Goal: Transaction & Acquisition: Book appointment/travel/reservation

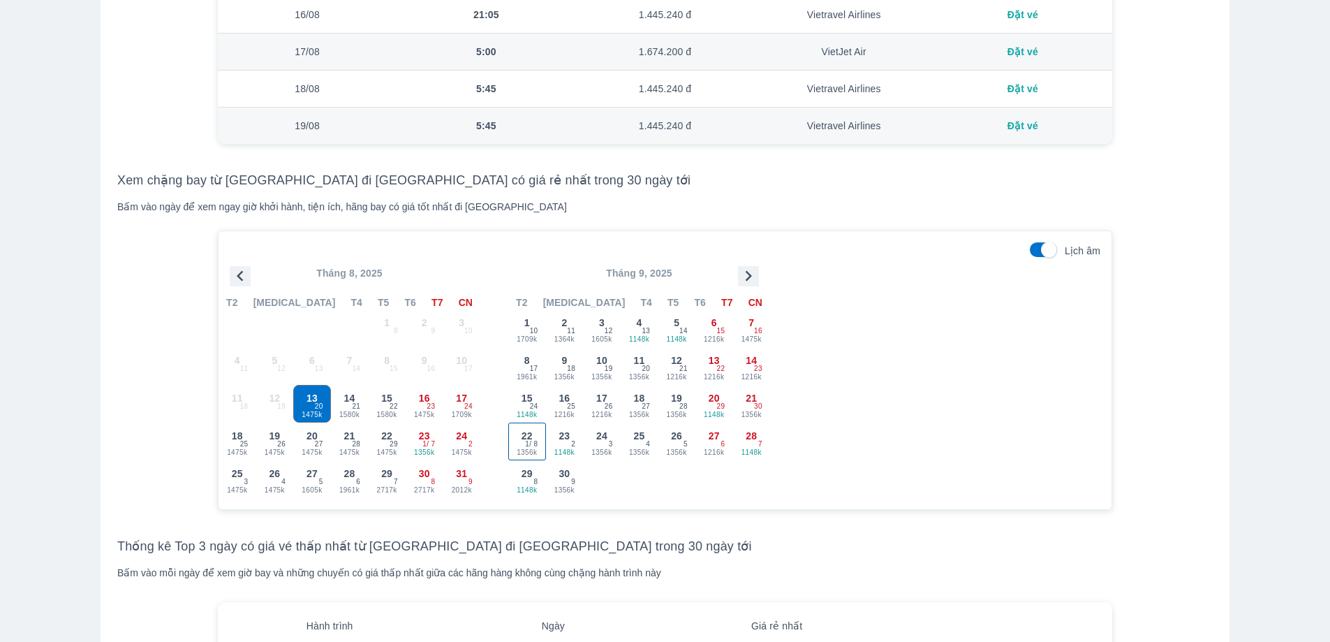
scroll to position [1257, 0]
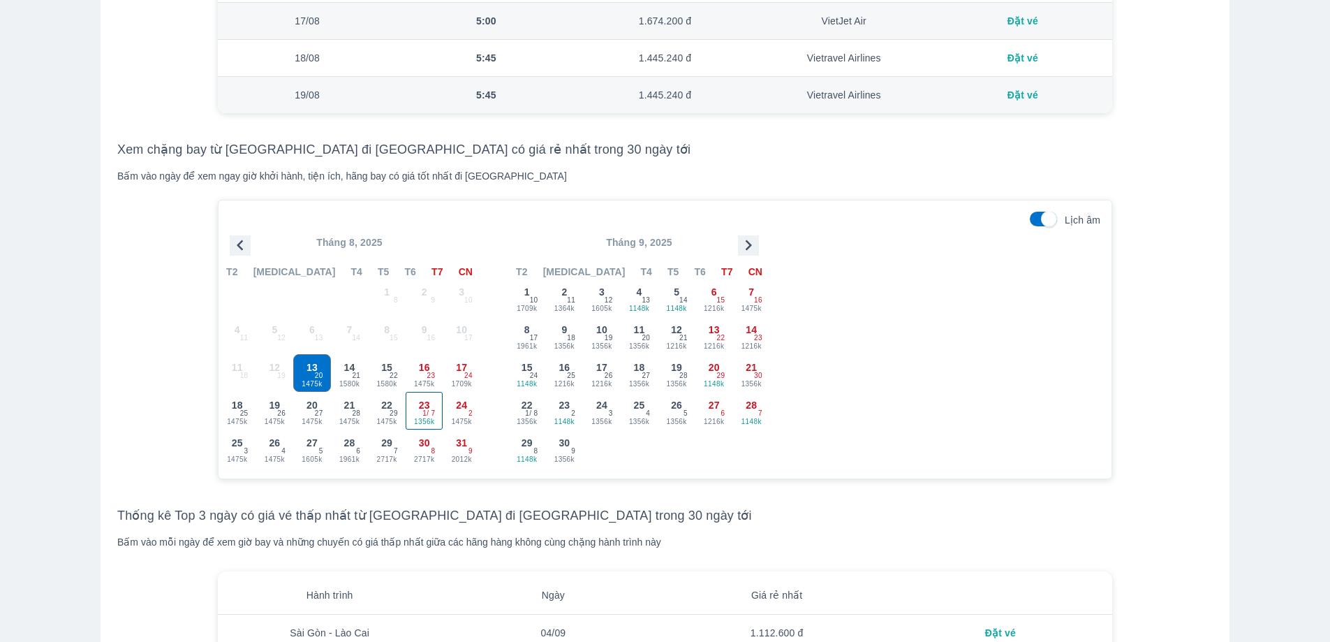
click at [429, 413] on span "1 / 7" at bounding box center [429, 413] width 13 height 11
click at [457, 421] on span "1475k" at bounding box center [461, 421] width 36 height 11
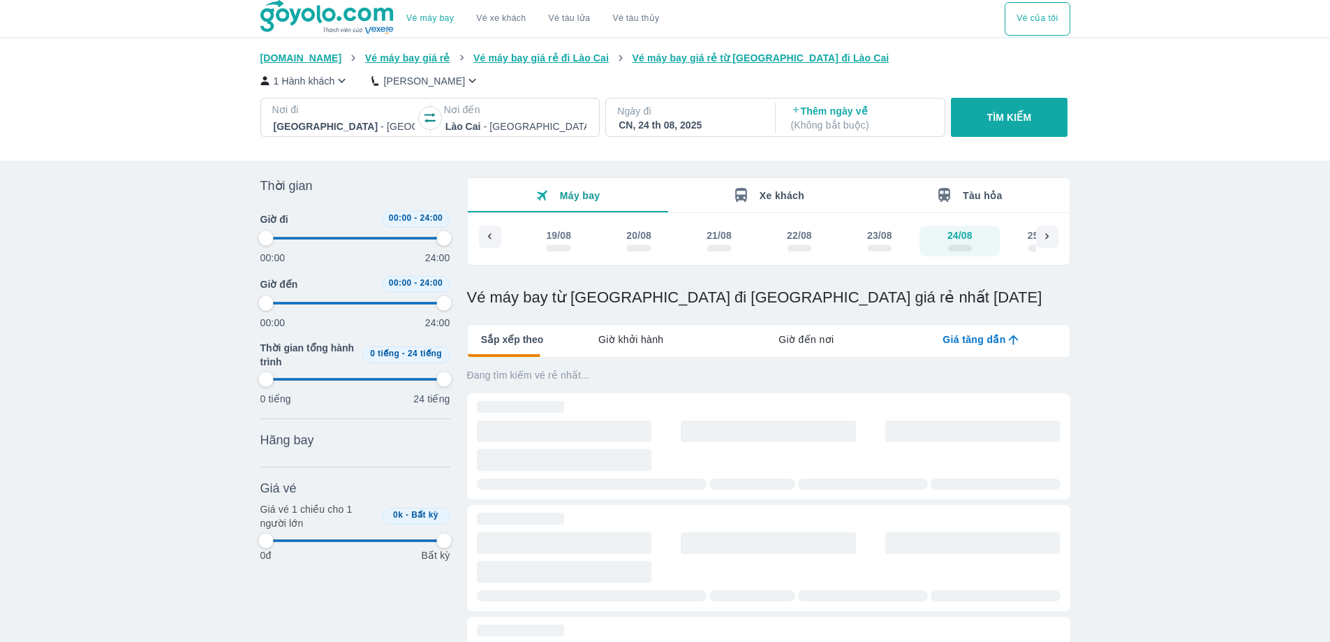
type input "97.9166666666667"
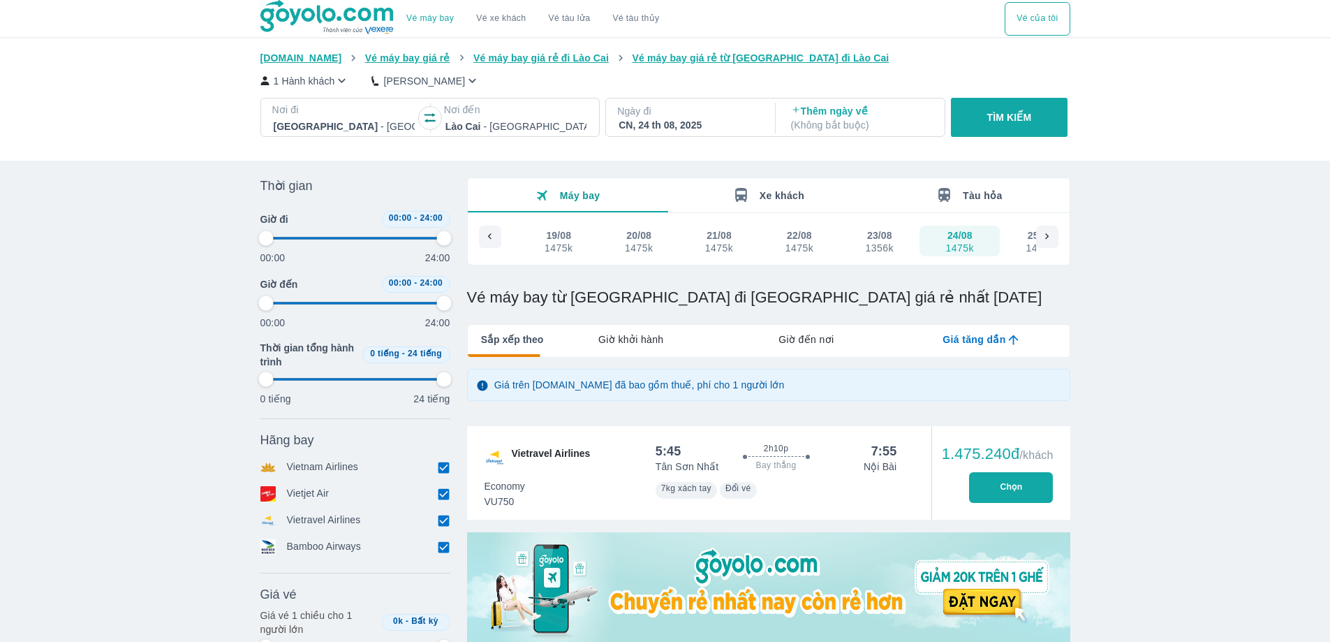
type input "97.9166666666667"
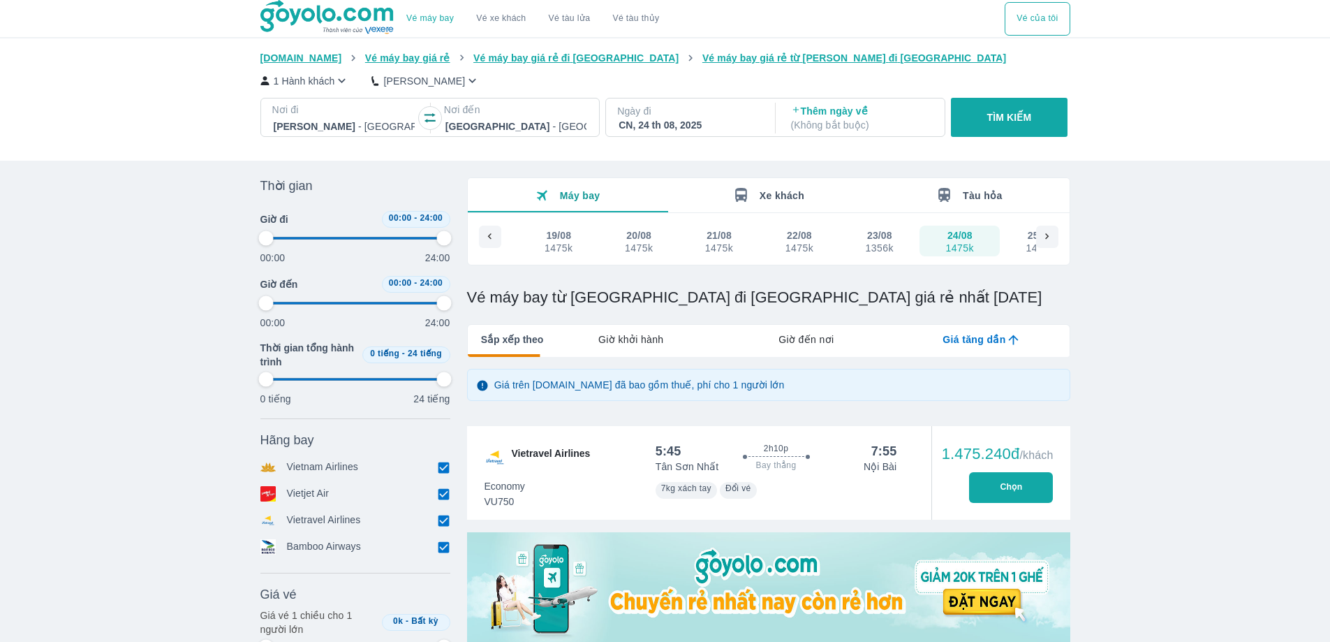
type input "97.9166666666667"
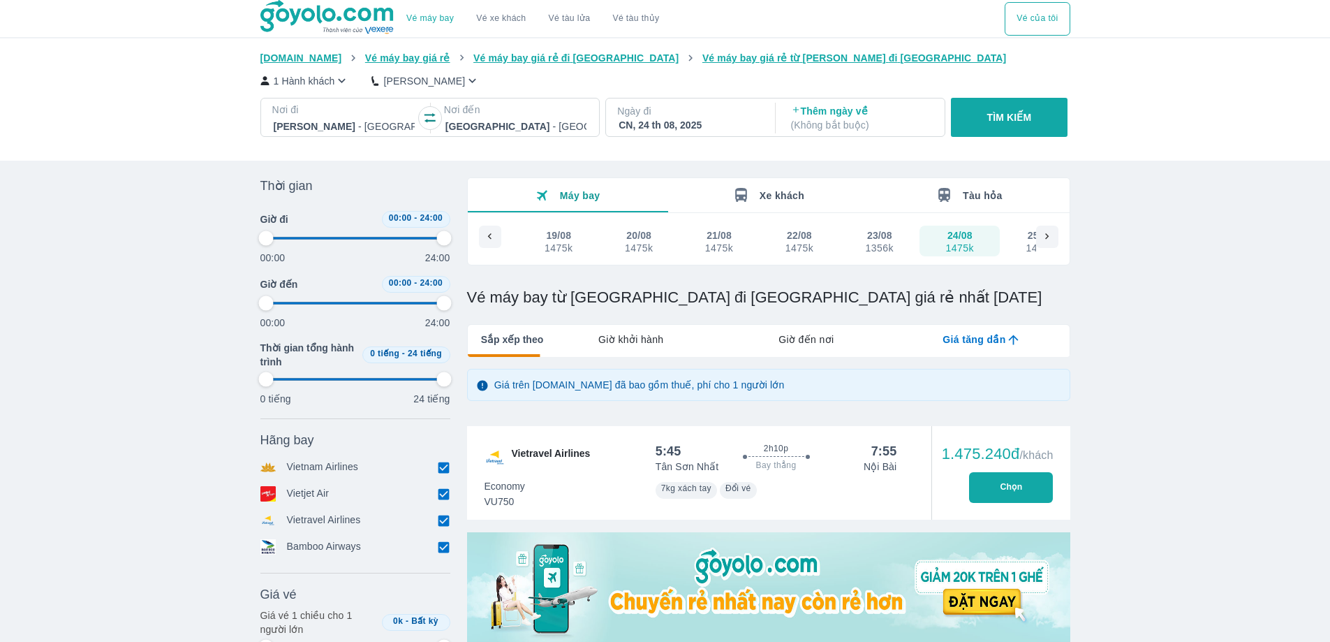
type input "97.9166666666667"
click at [706, 118] on p "Ngày đi" at bounding box center [689, 111] width 144 height 14
type input "97.9166666666667"
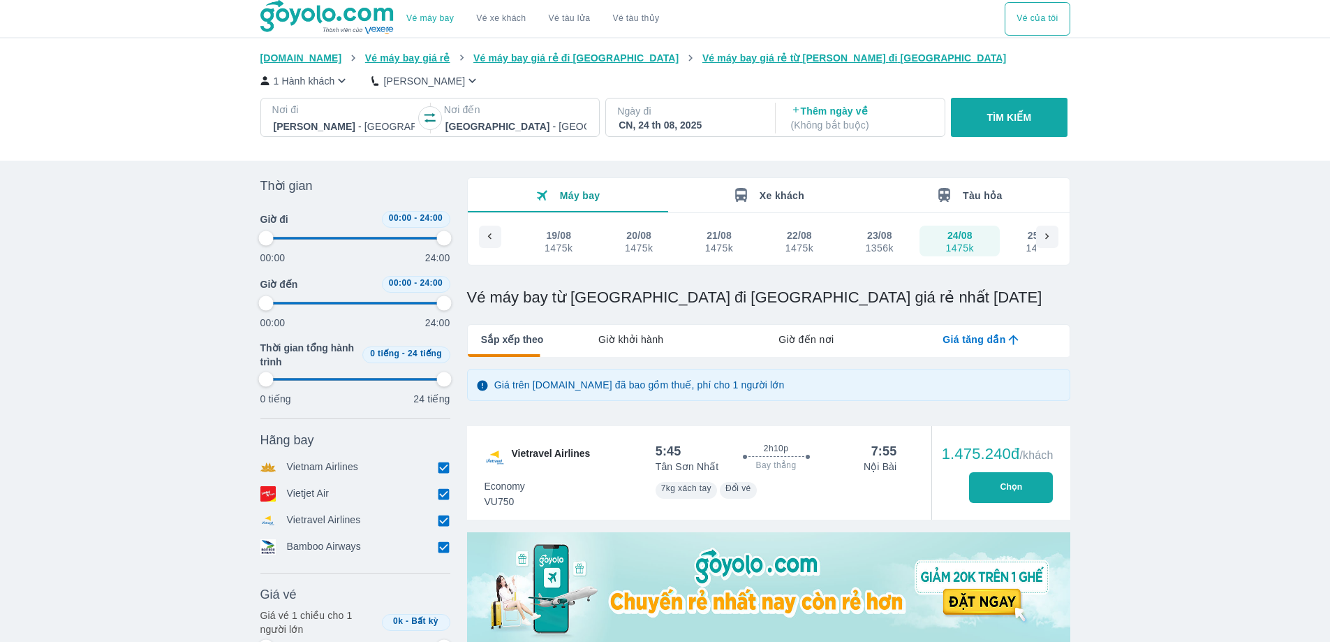
type input "97.9166666666667"
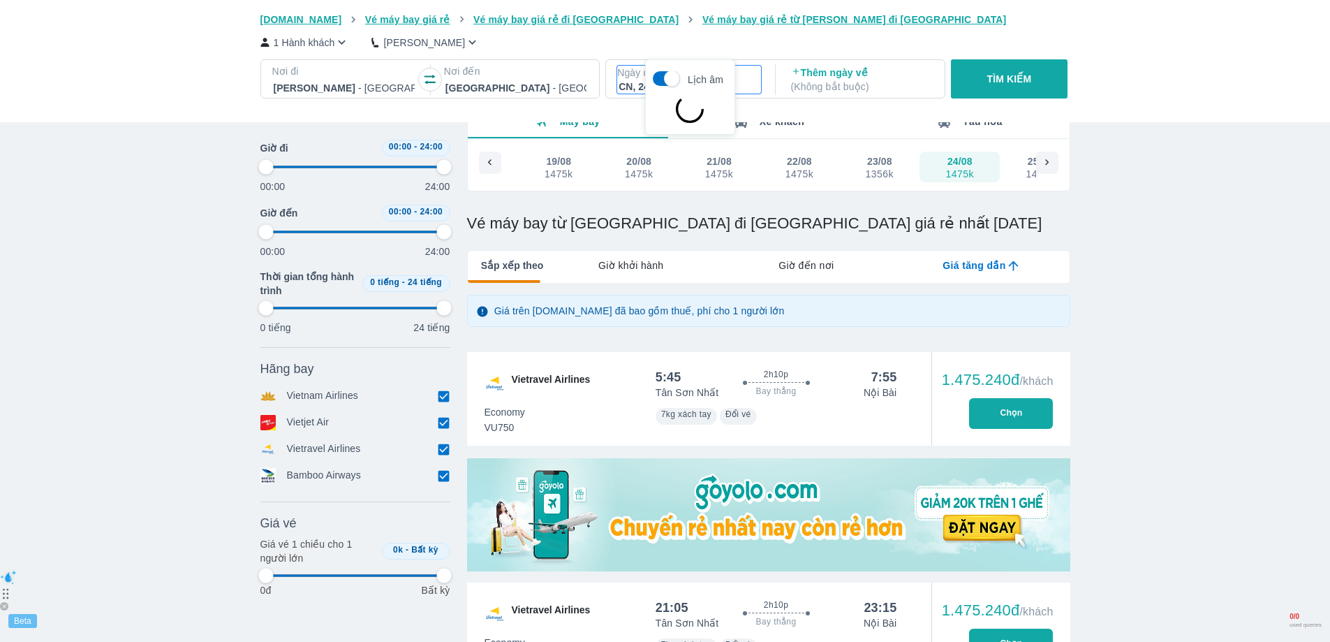
scroll to position [80, 0]
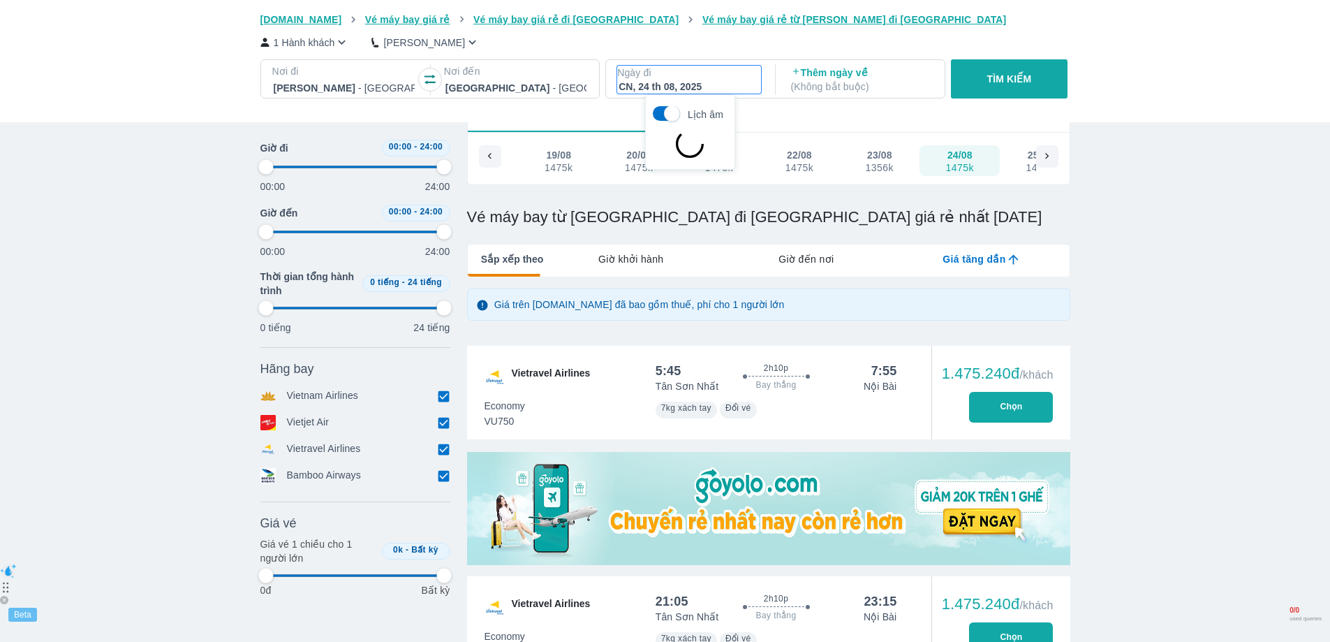
type input "97.9166666666667"
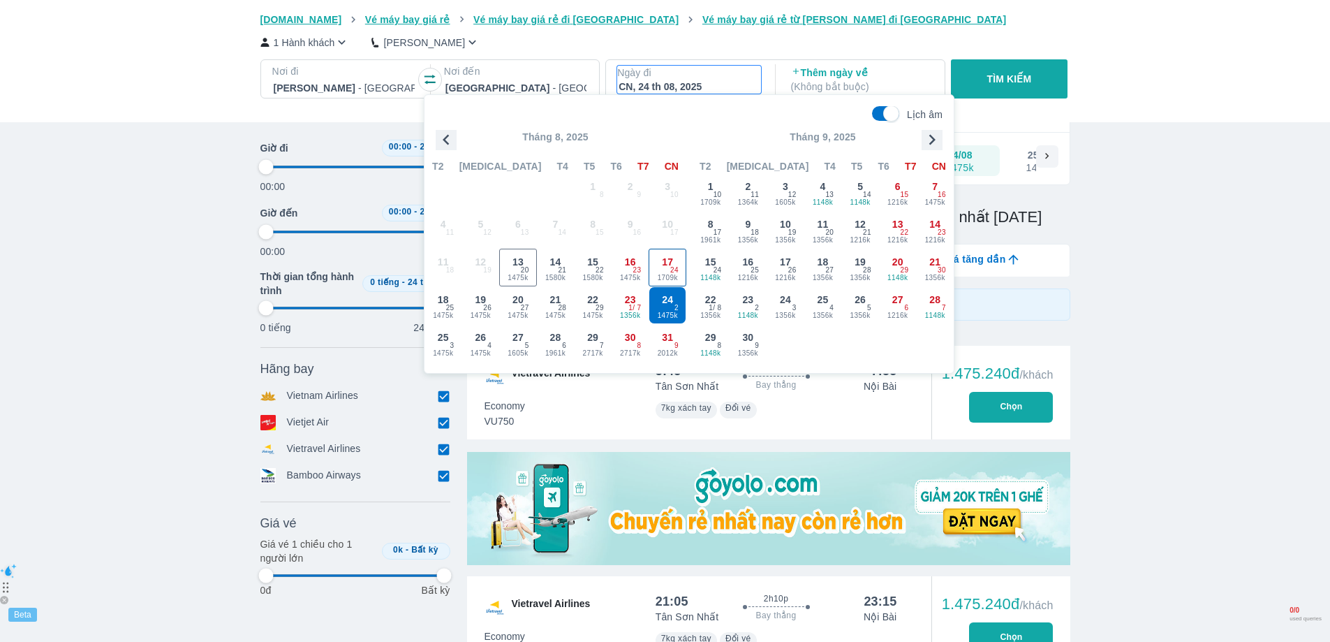
type input "97.9166666666667"
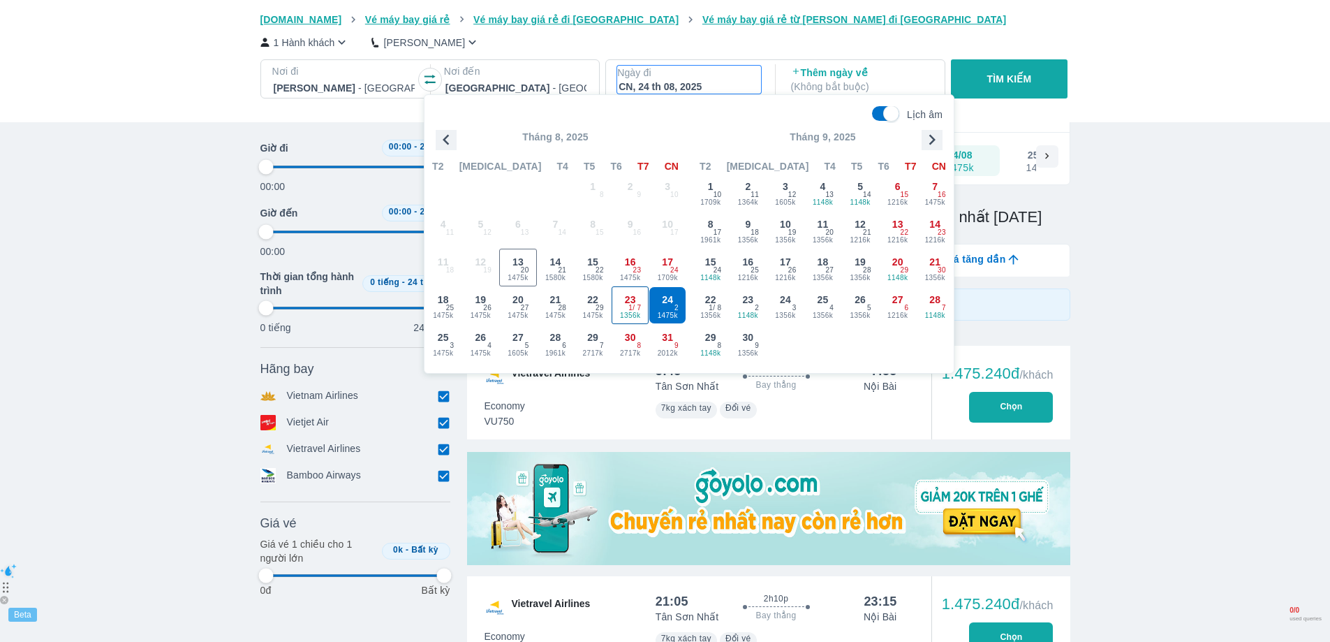
type input "97.9166666666667"
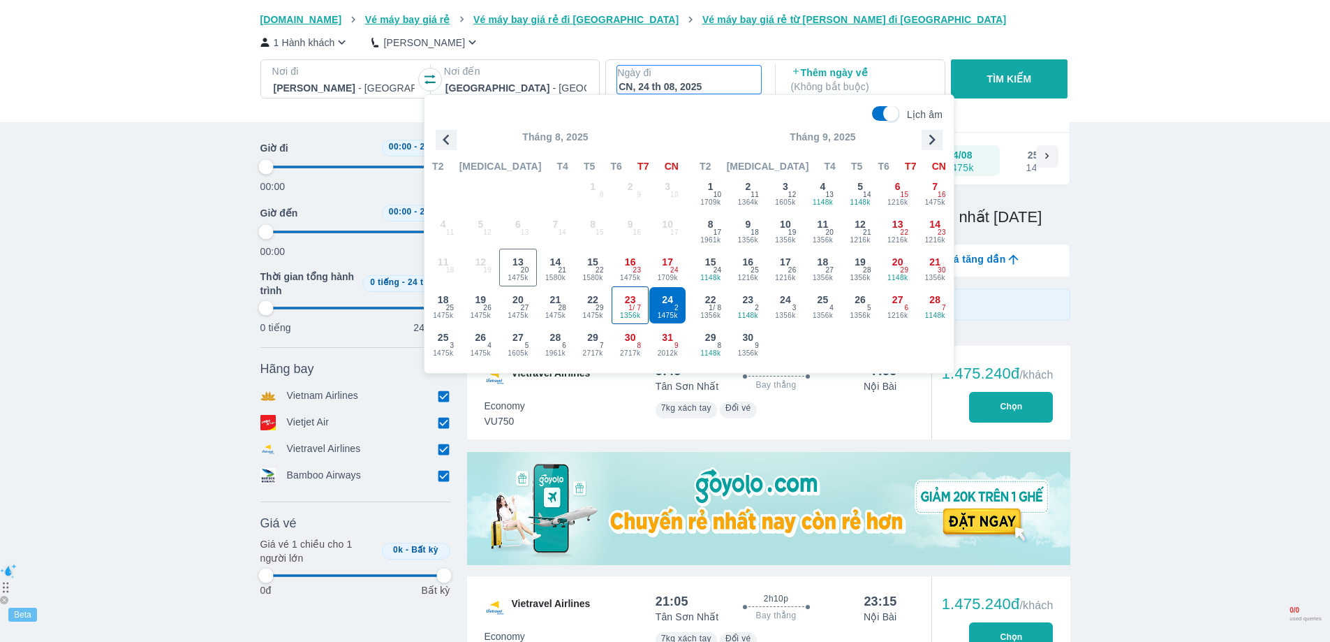
type input "97.9166666666667"
click at [606, 304] on div "22 1475k 29" at bounding box center [593, 305] width 36 height 36
type input "97.9166666666667"
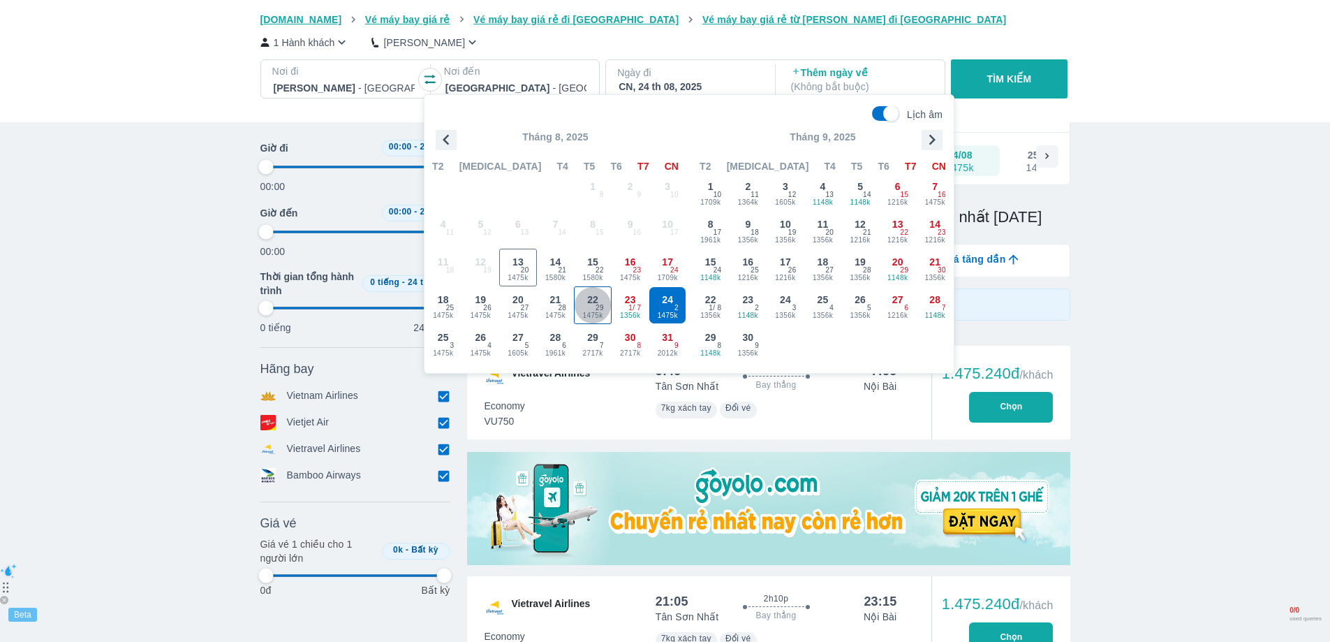
type input "97.9166666666667"
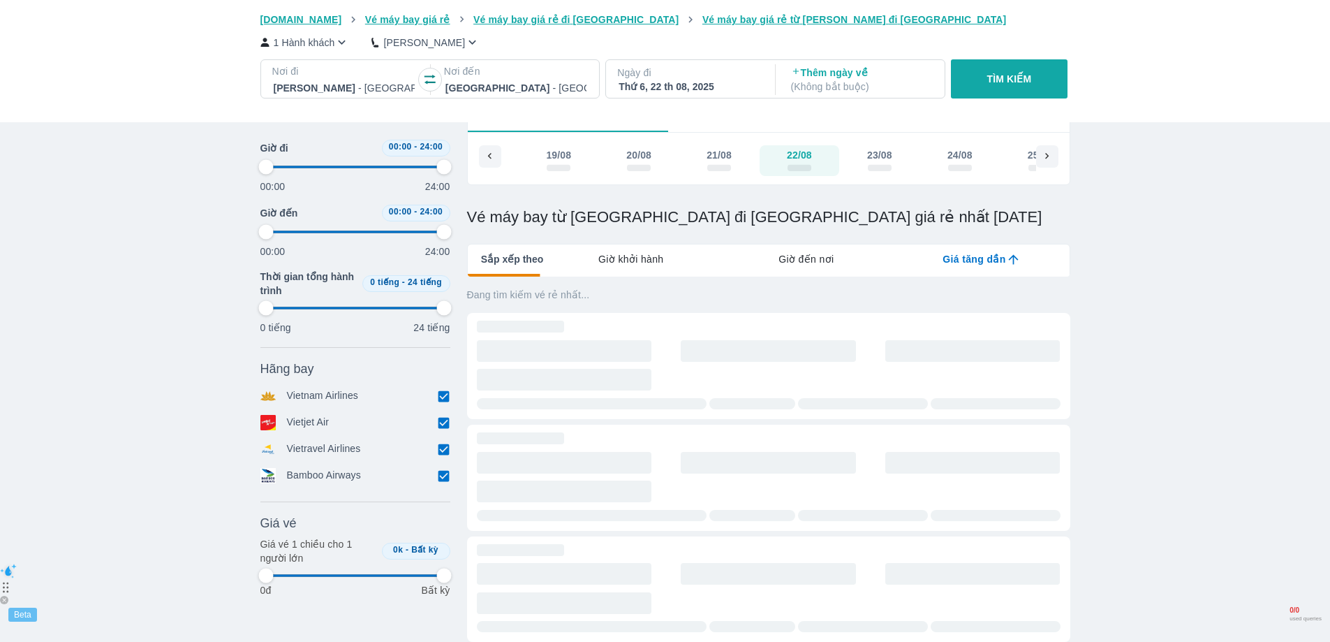
type input "97.9166666666667"
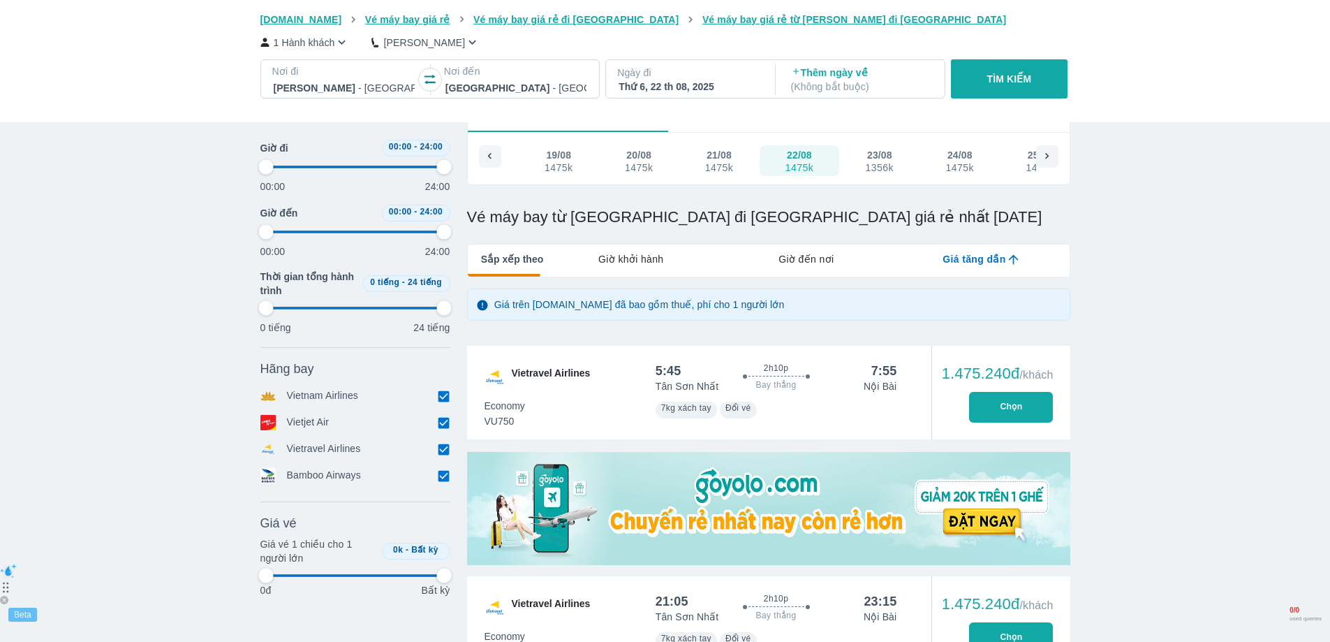
type input "97.9166666666667"
click at [847, 83] on p "( Không bắt buộc )" at bounding box center [861, 87] width 141 height 14
type input "97.9166666666667"
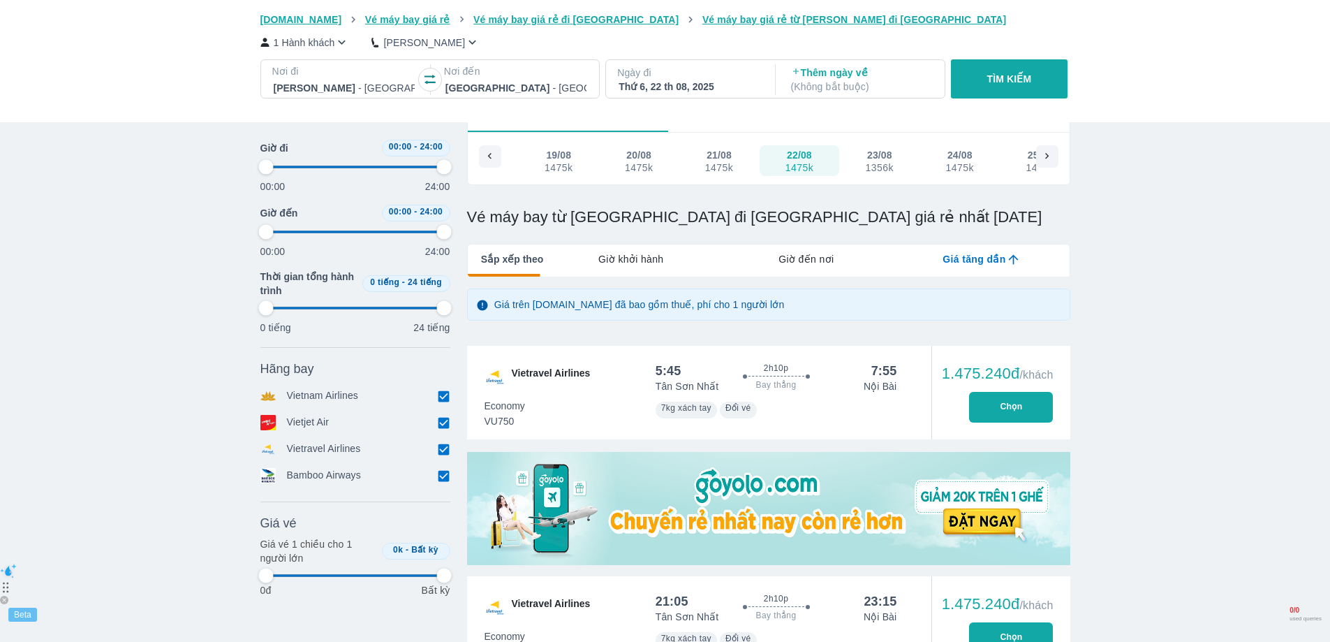
type input "97.9166666666667"
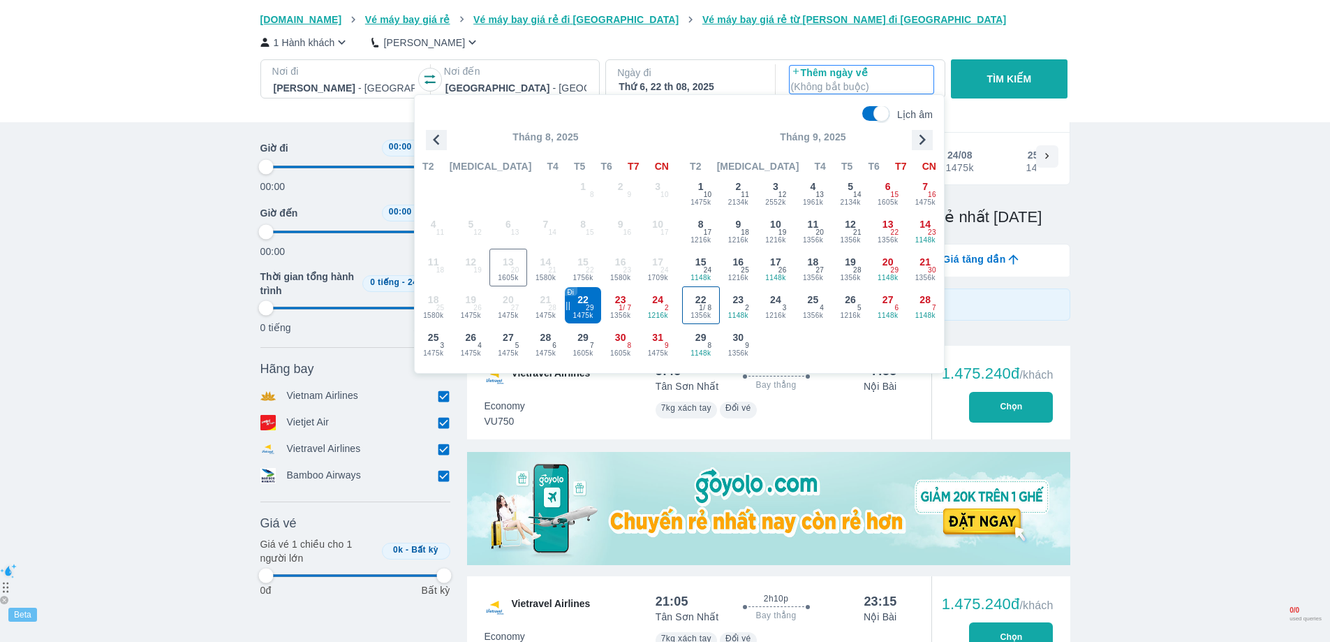
type input "97.9166666666667"
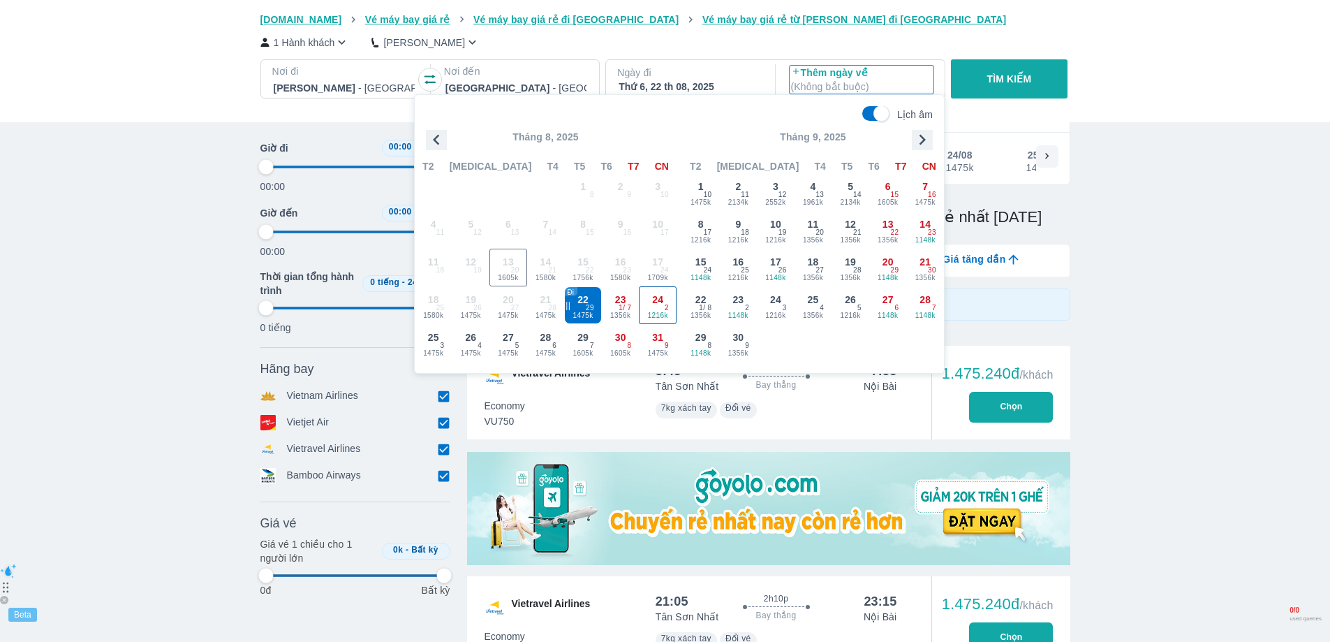
type input "97.9166666666667"
click at [663, 296] on span "24" at bounding box center [657, 300] width 11 height 14
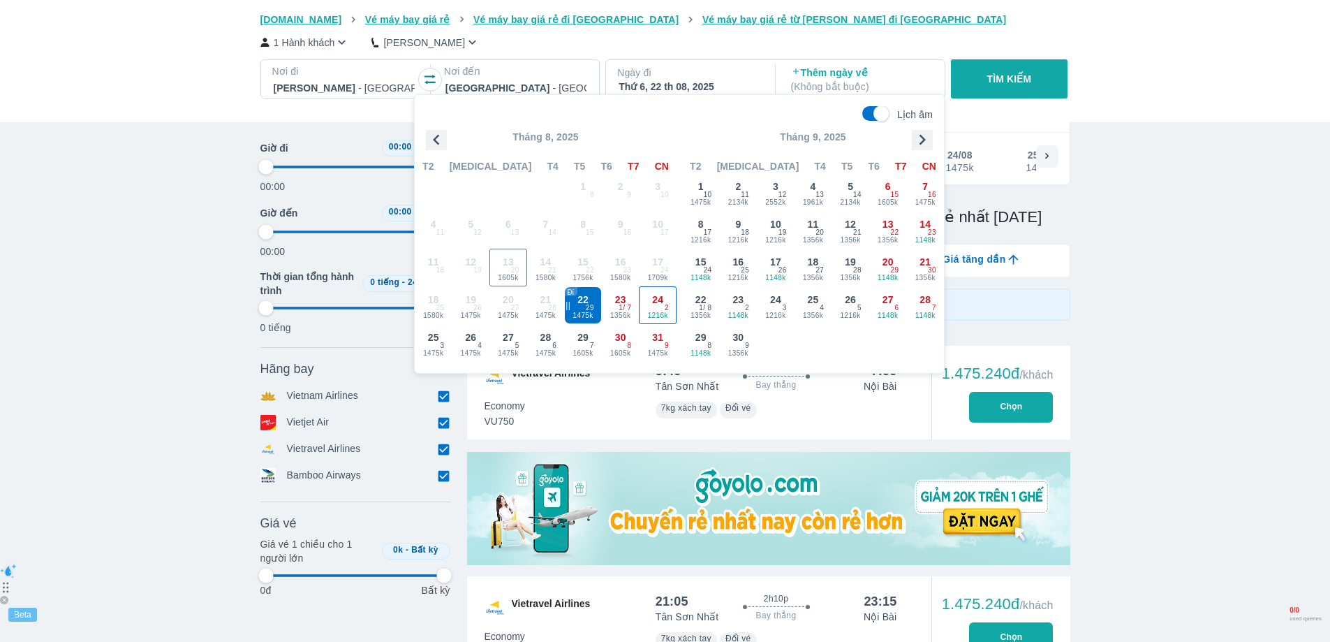
type input "97.9166666666667"
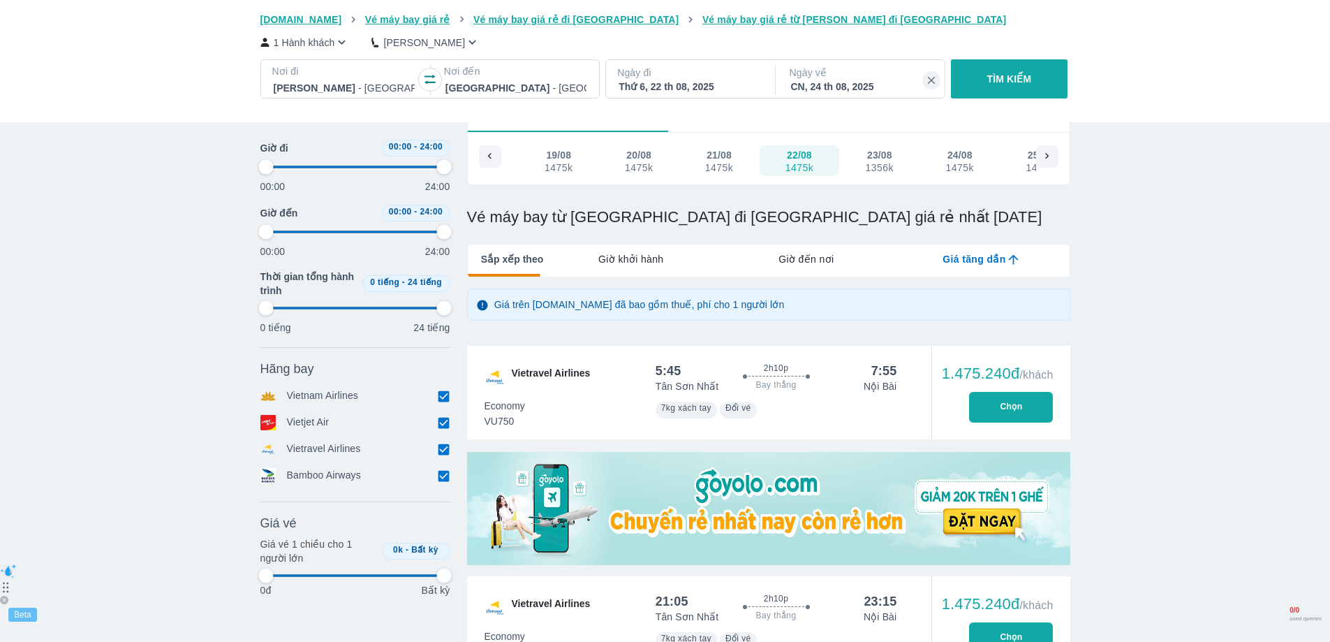
type input "97.9166666666667"
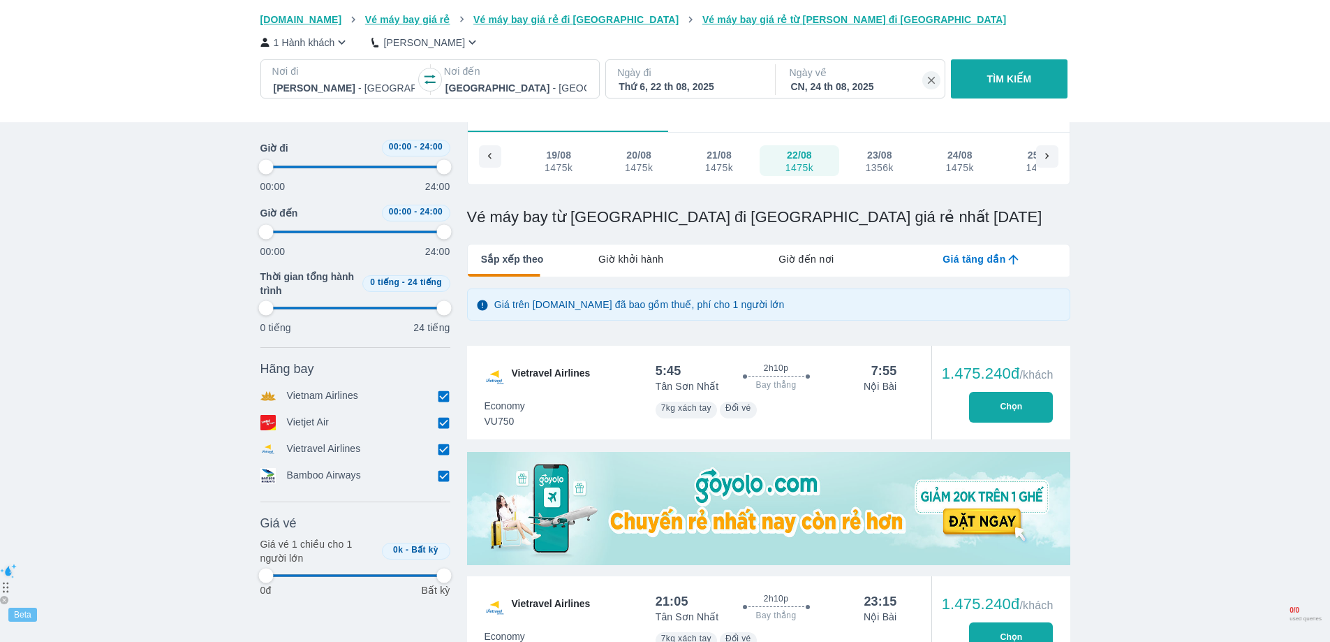
type input "97.9166666666667"
click at [998, 82] on p "TÌM KIẾM" at bounding box center [1009, 79] width 45 height 14
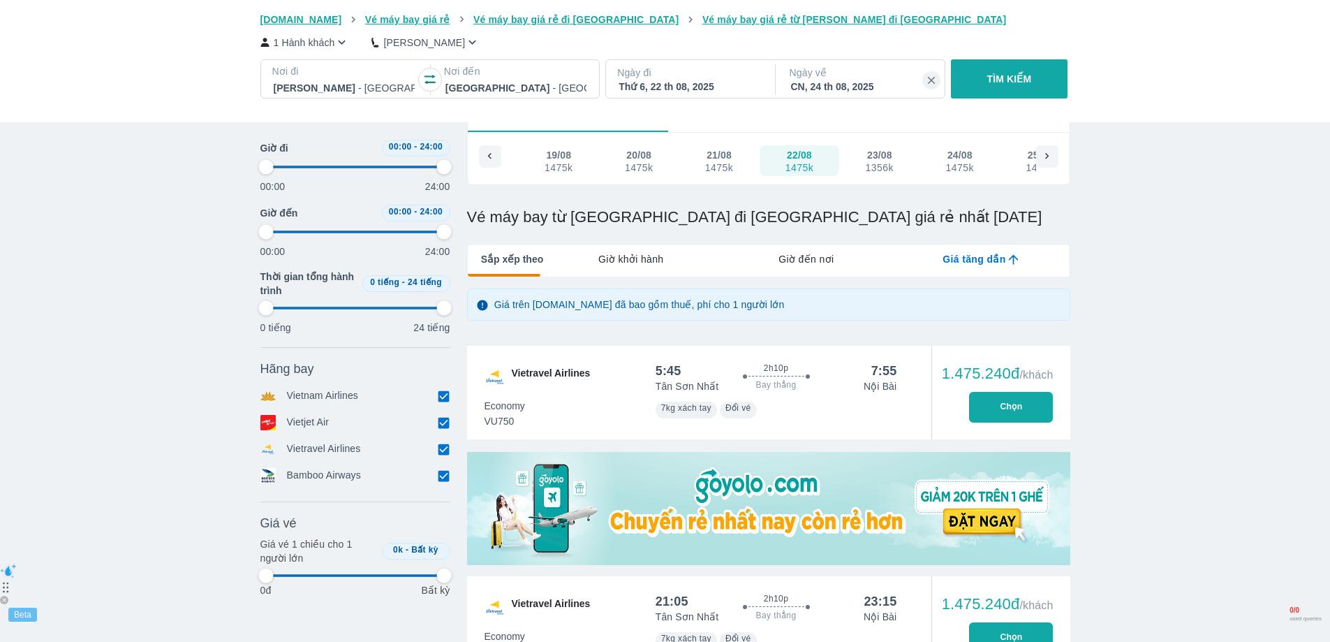
type input "97.9166666666667"
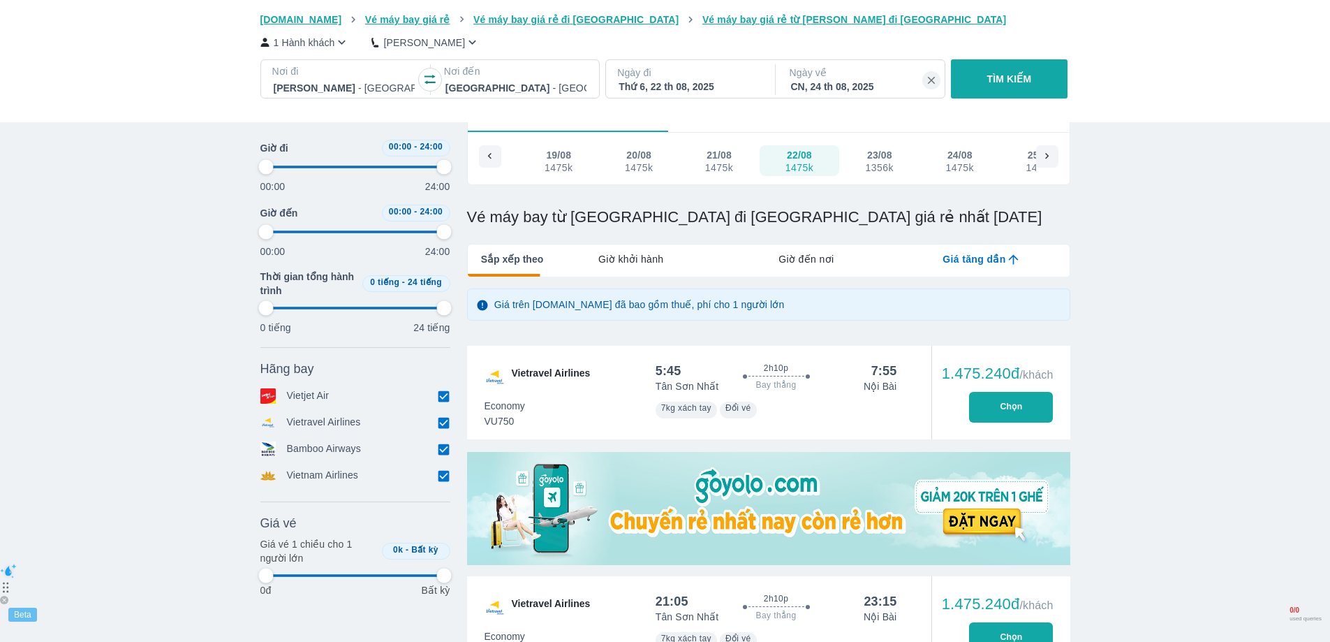
type input "97.9166666666667"
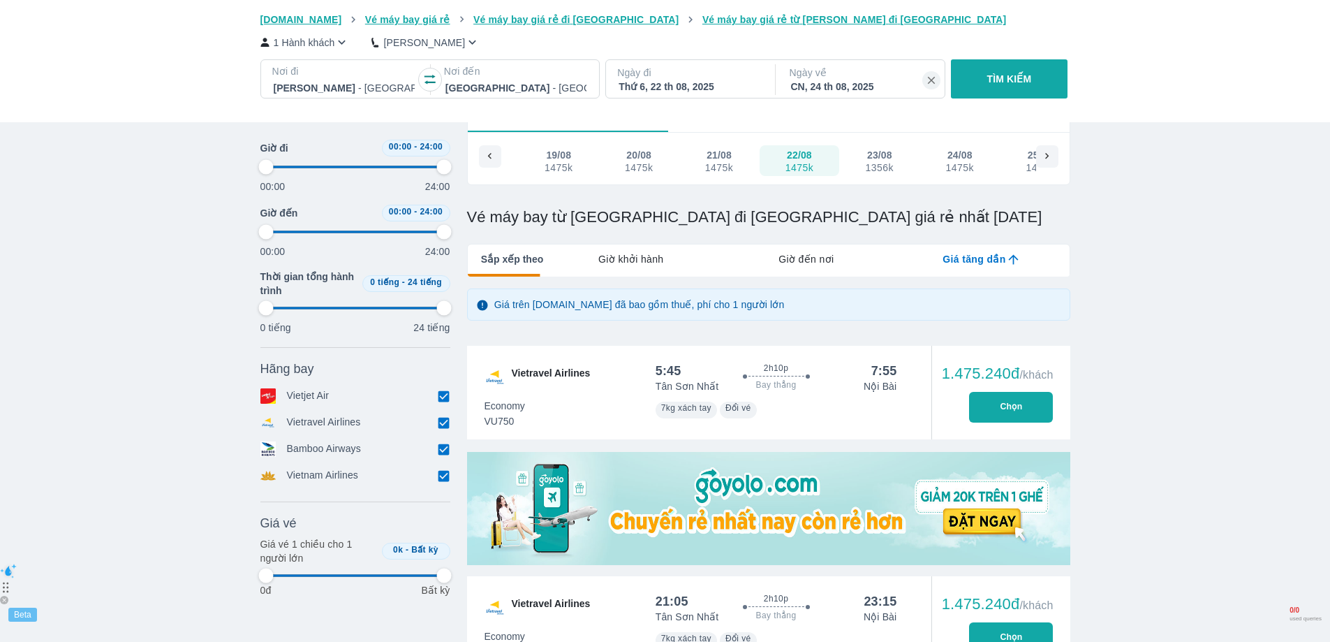
type input "97.9166666666667"
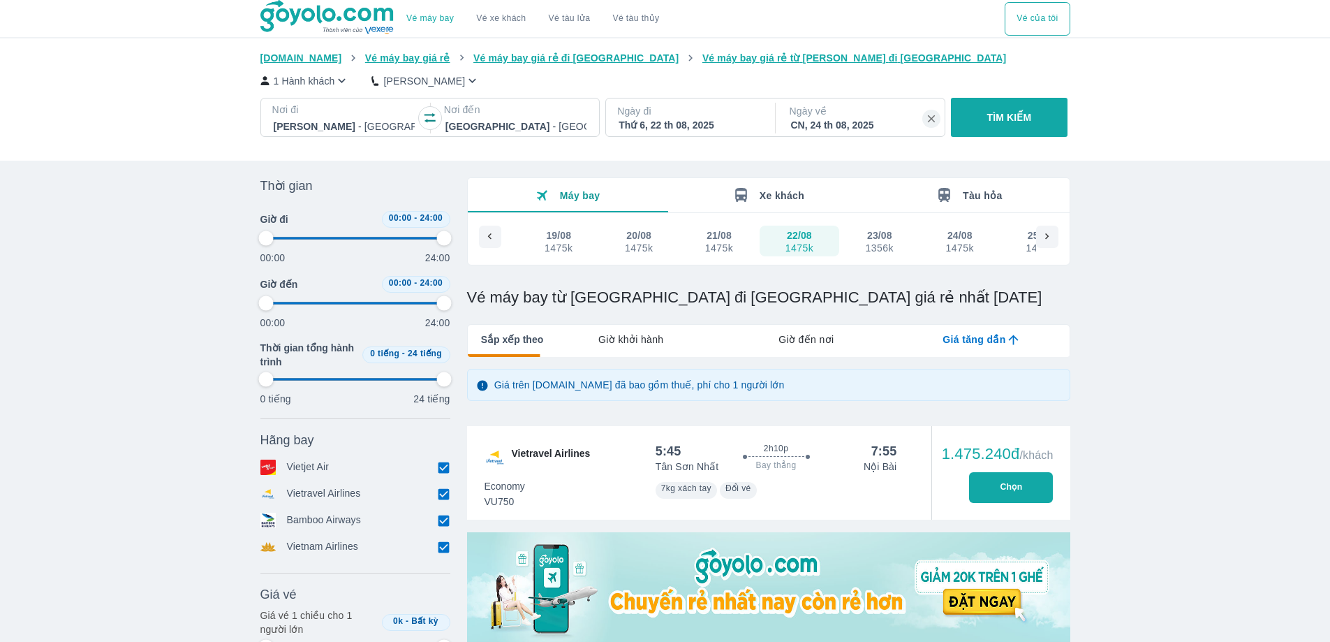
click at [511, 120] on div at bounding box center [516, 126] width 141 height 17
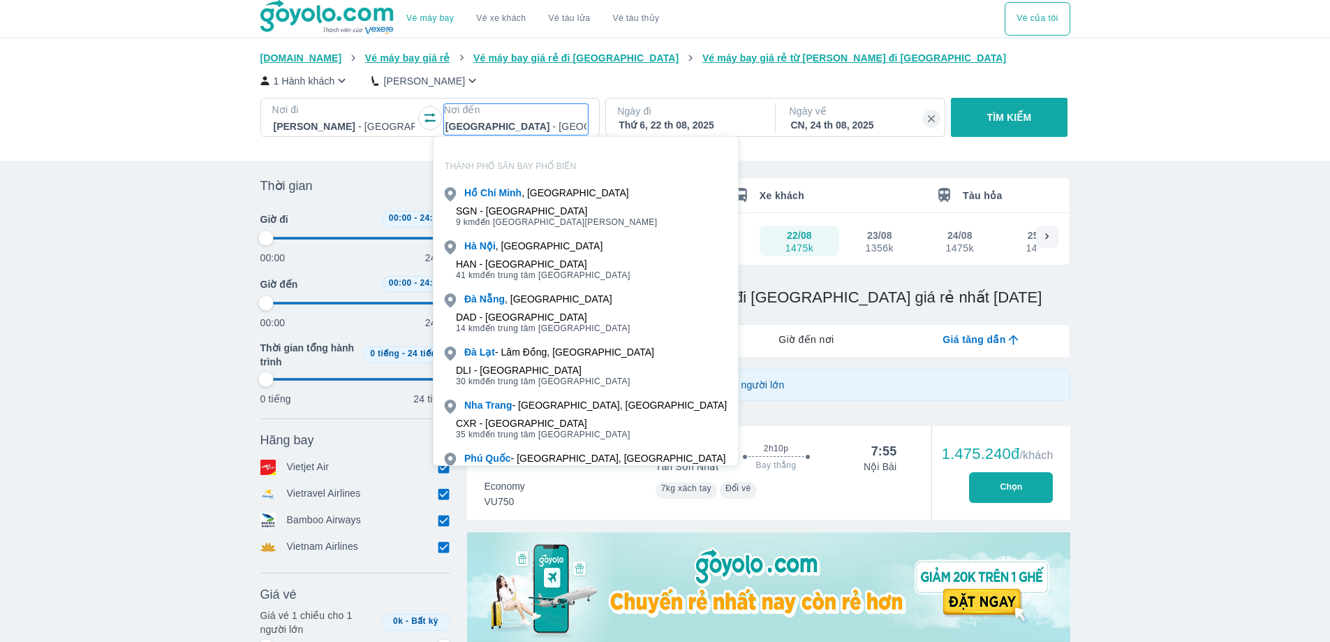
scroll to position [80, 0]
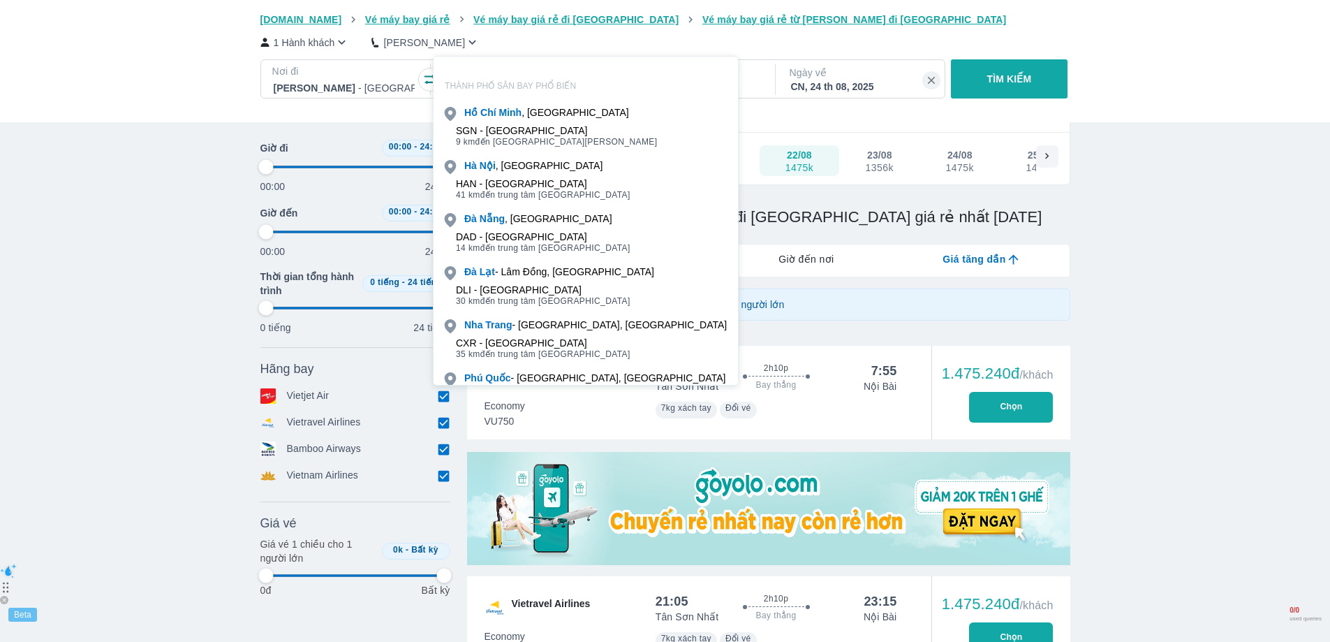
type input "97.9166666666667"
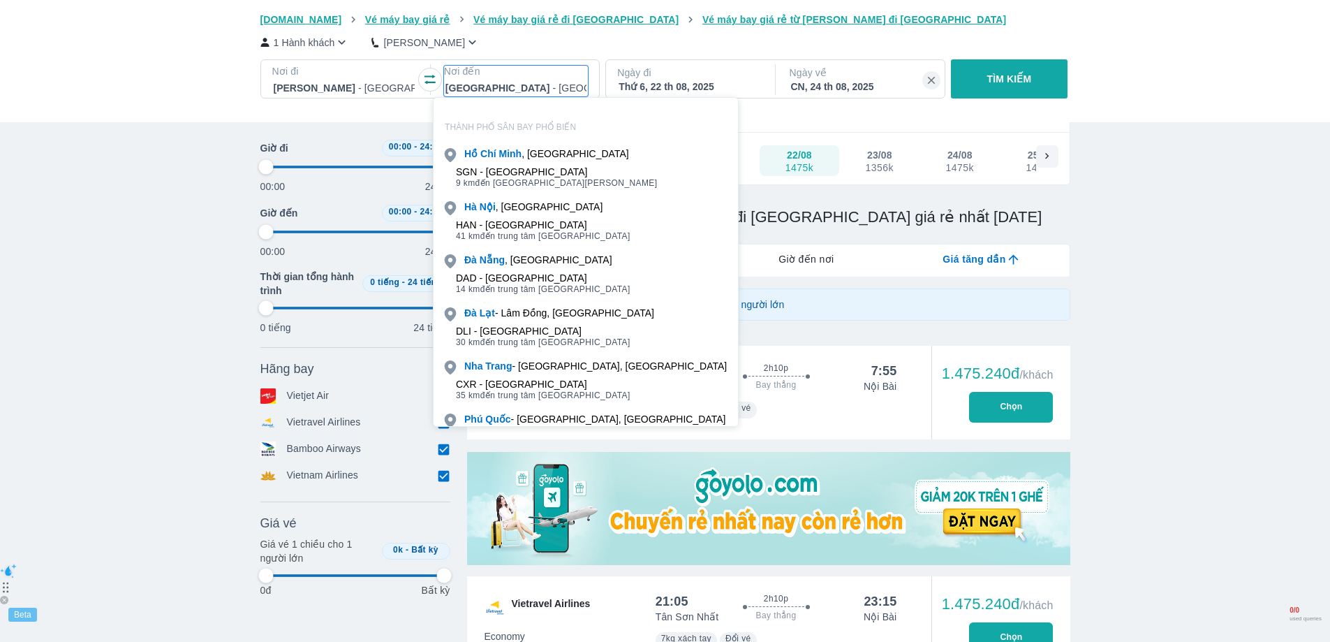
type input "97.9166666666667"
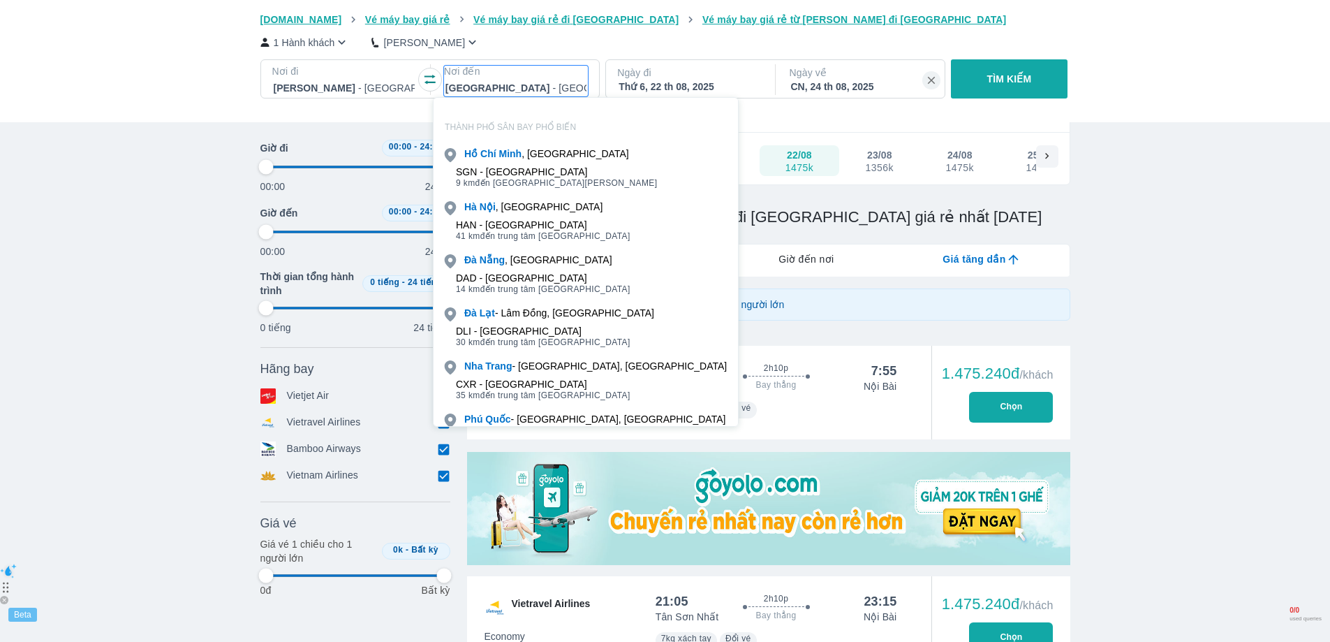
type input "97.9166666666667"
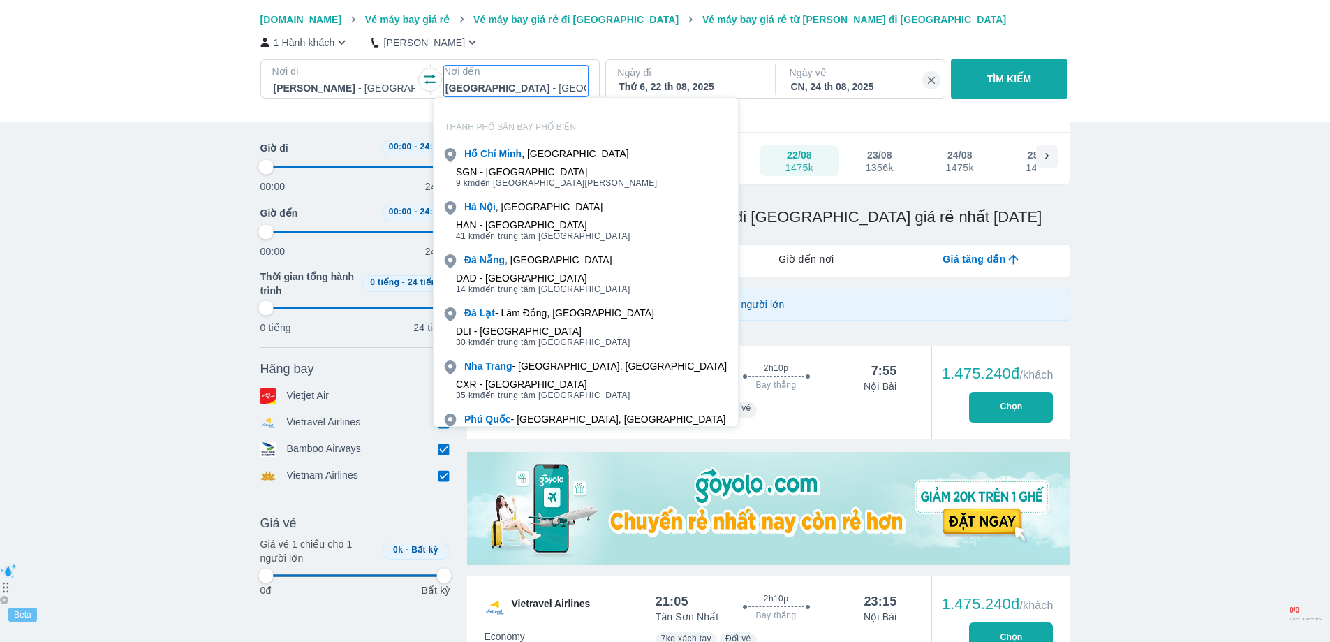
type input "97.9166666666667"
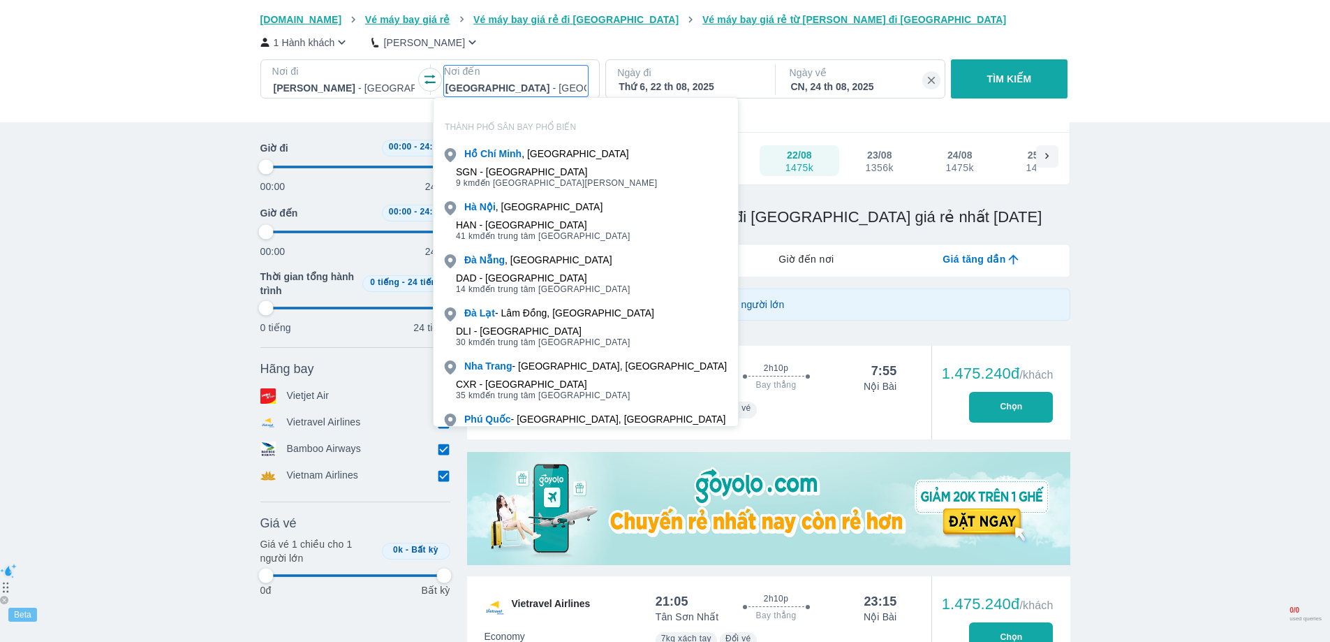
type input "97.9166666666667"
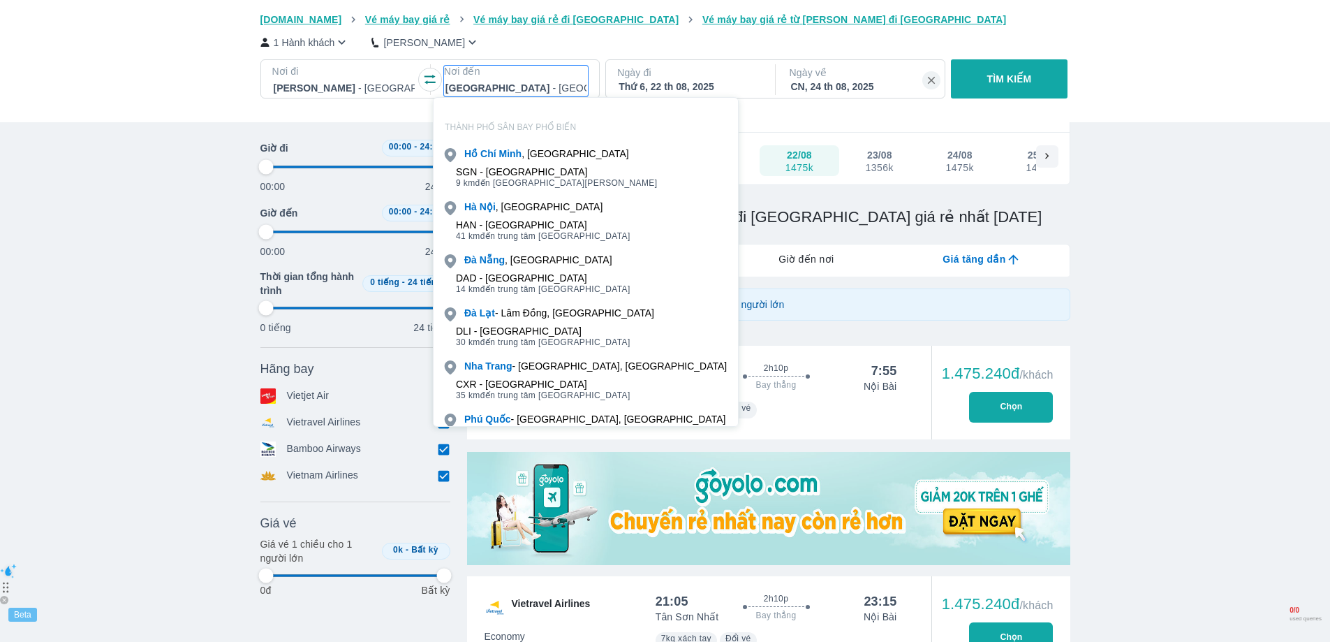
type input "97.9166666666667"
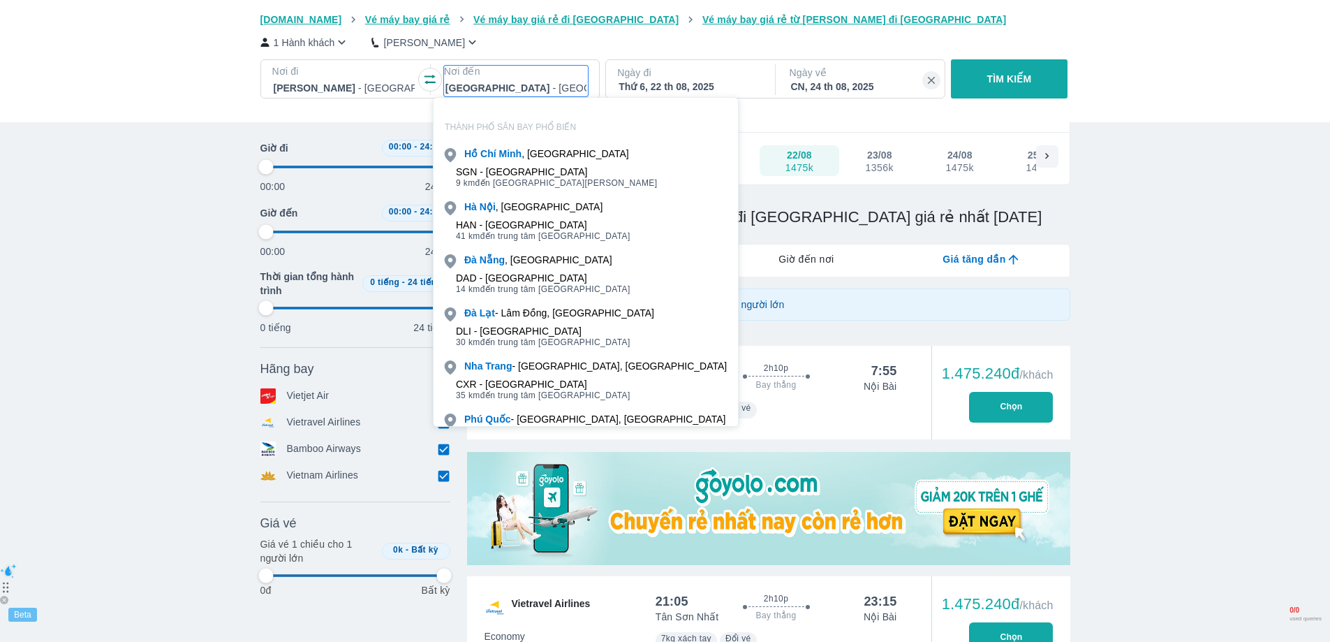
type input "97.9166666666667"
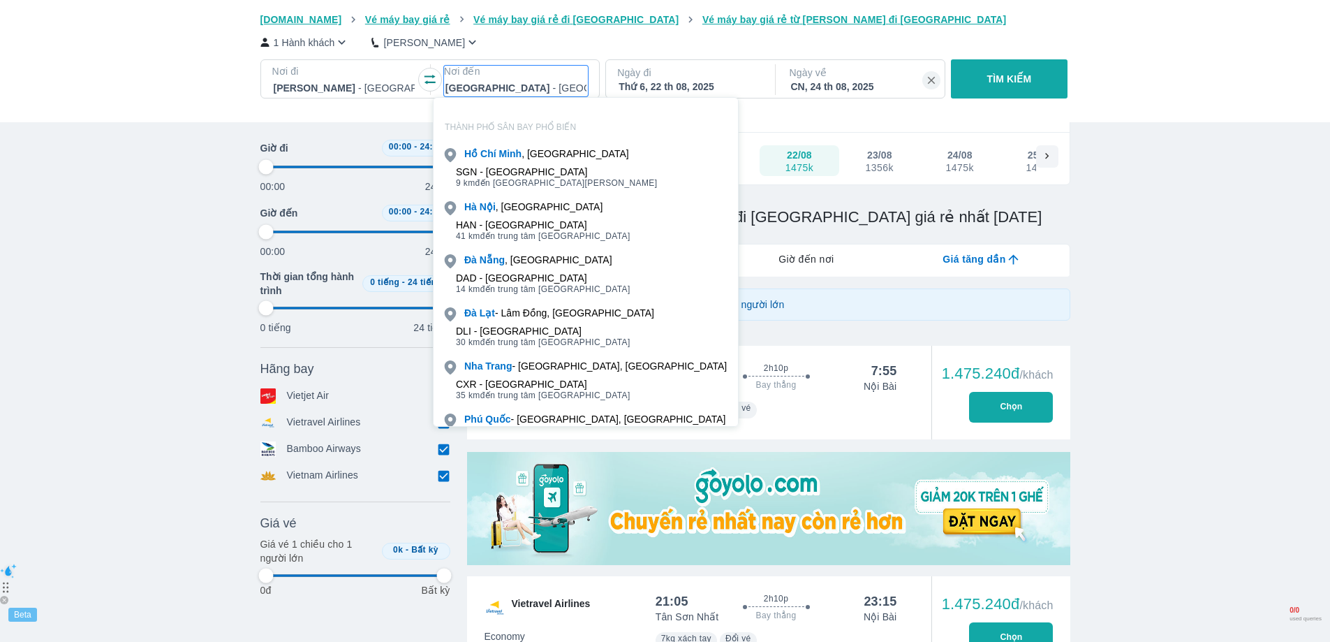
type input "97.9166666666667"
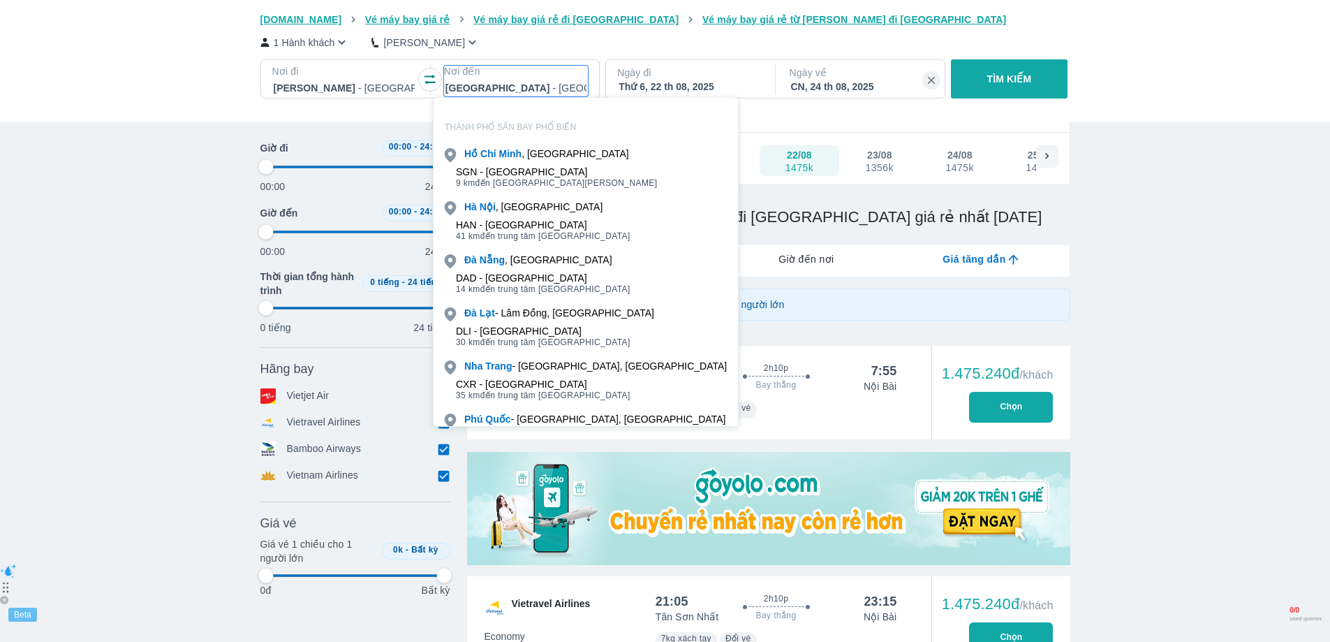
type input "97.9166666666667"
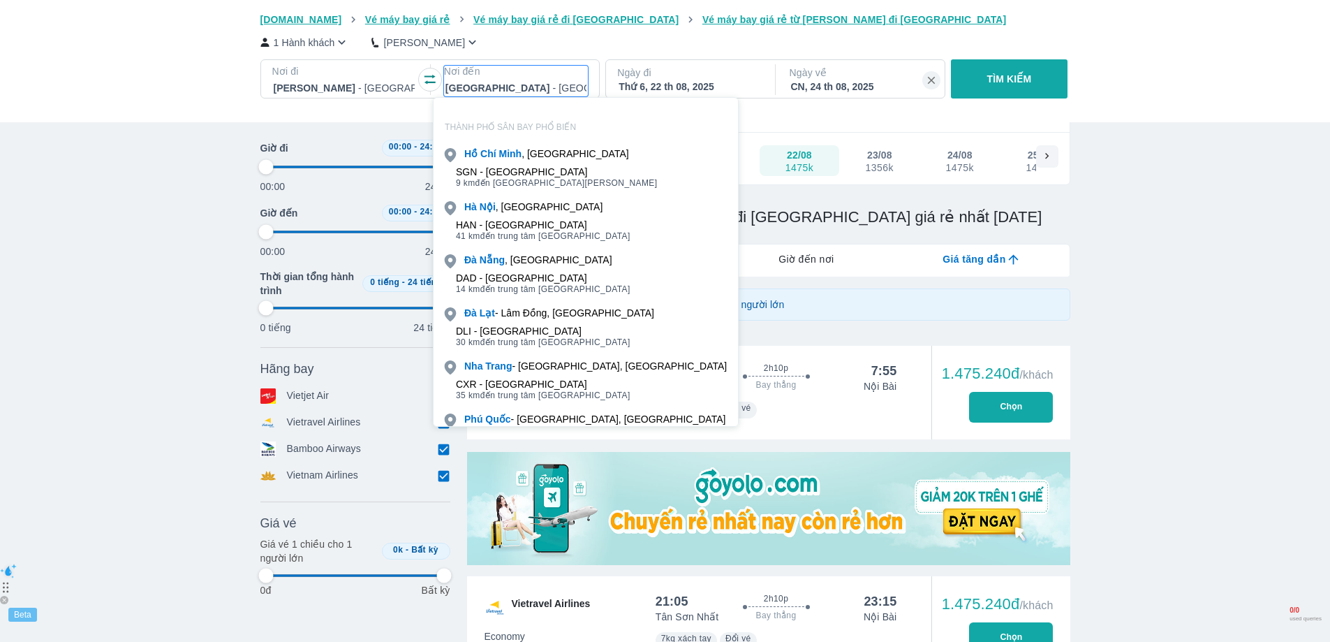
type input "97.9166666666667"
type input "la"
type input "97.9166666666667"
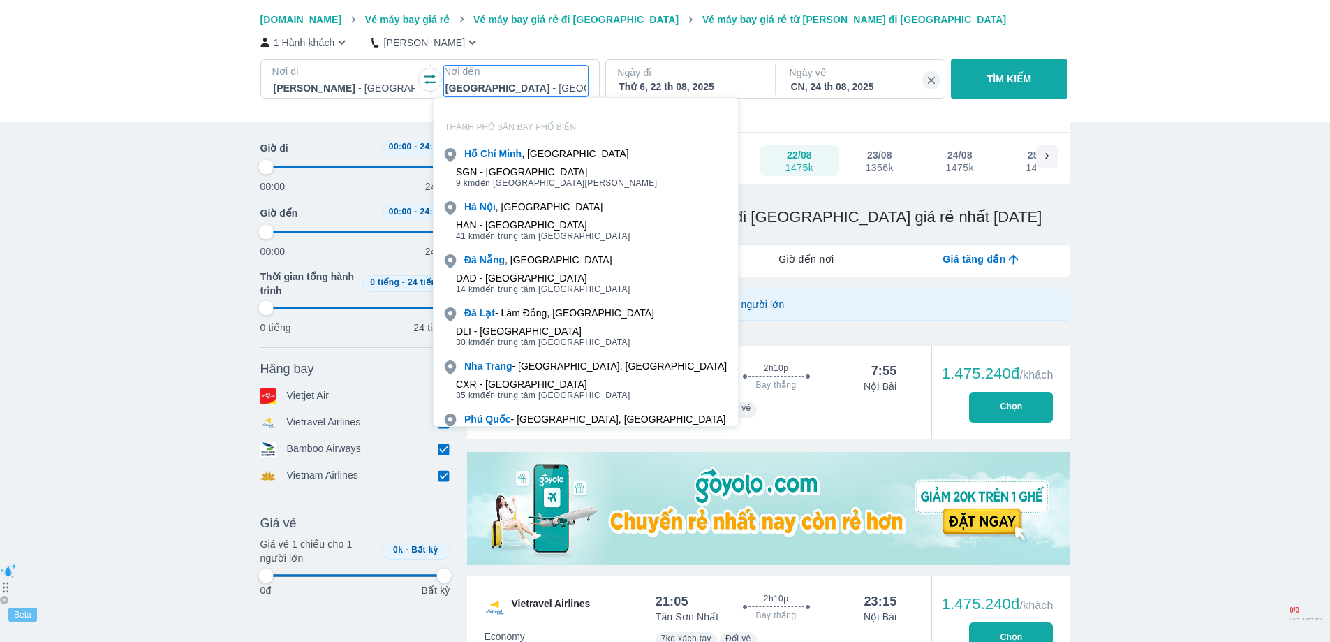
type input "97.9166666666667"
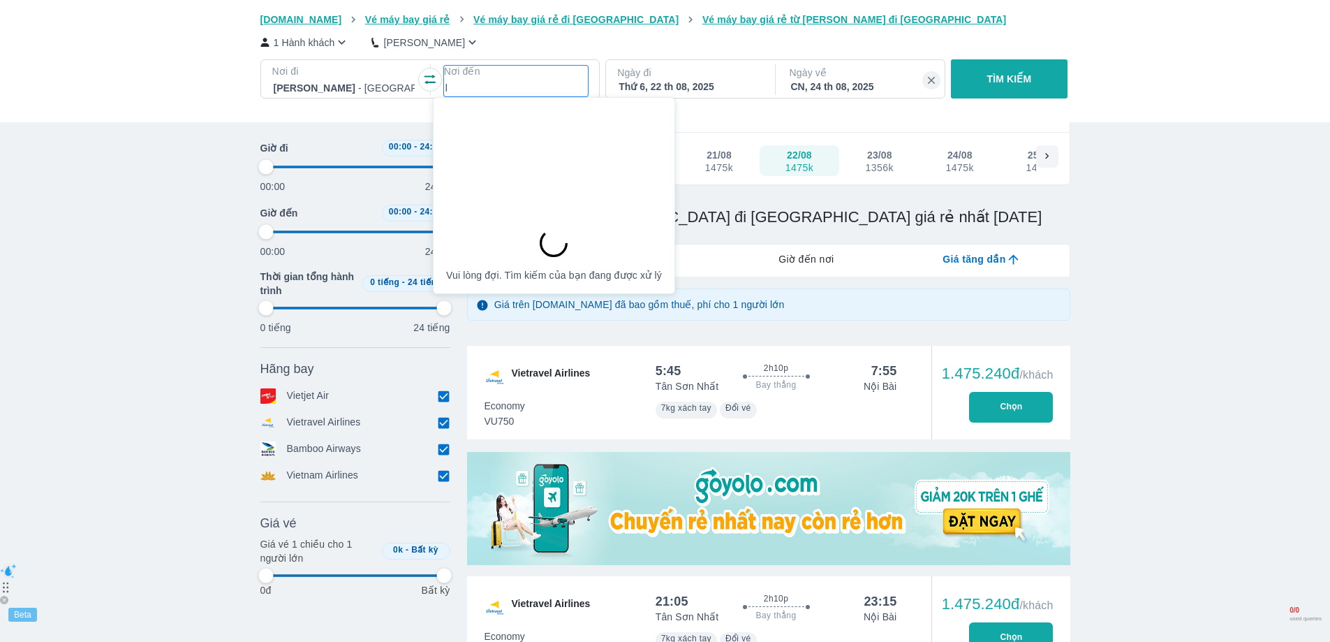
type input "là"
type input "97.9166666666667"
type input "lào"
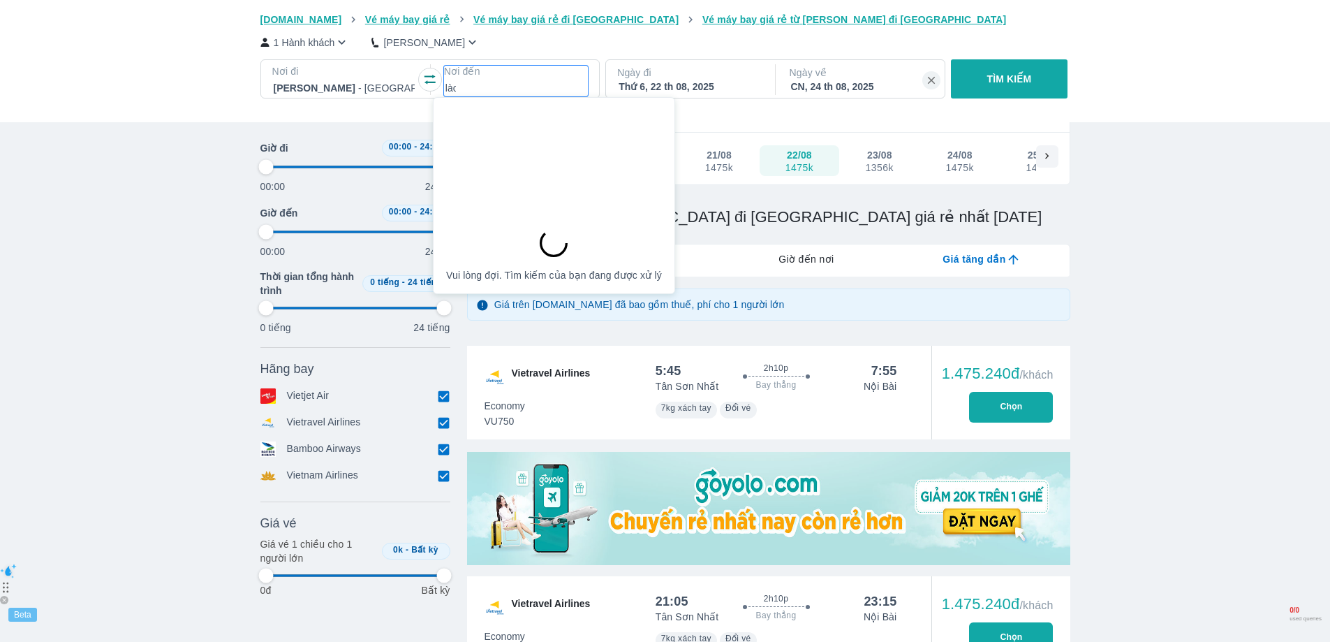
type input "97.9166666666667"
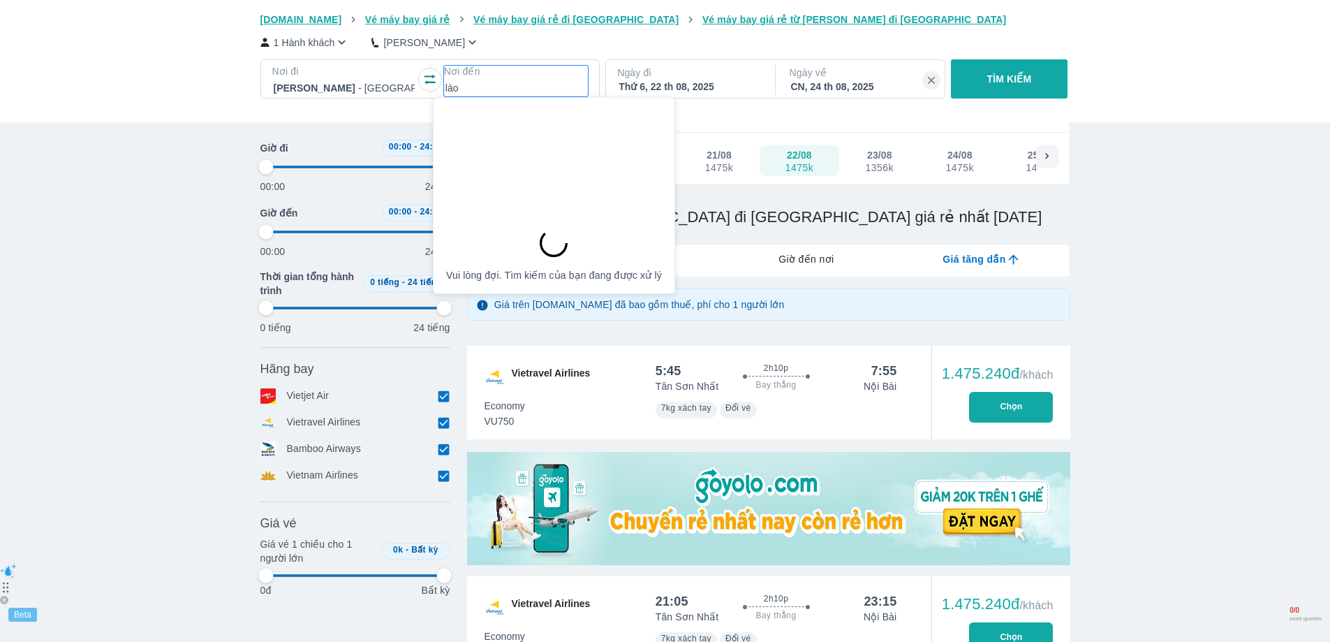
type input "97.9166666666667"
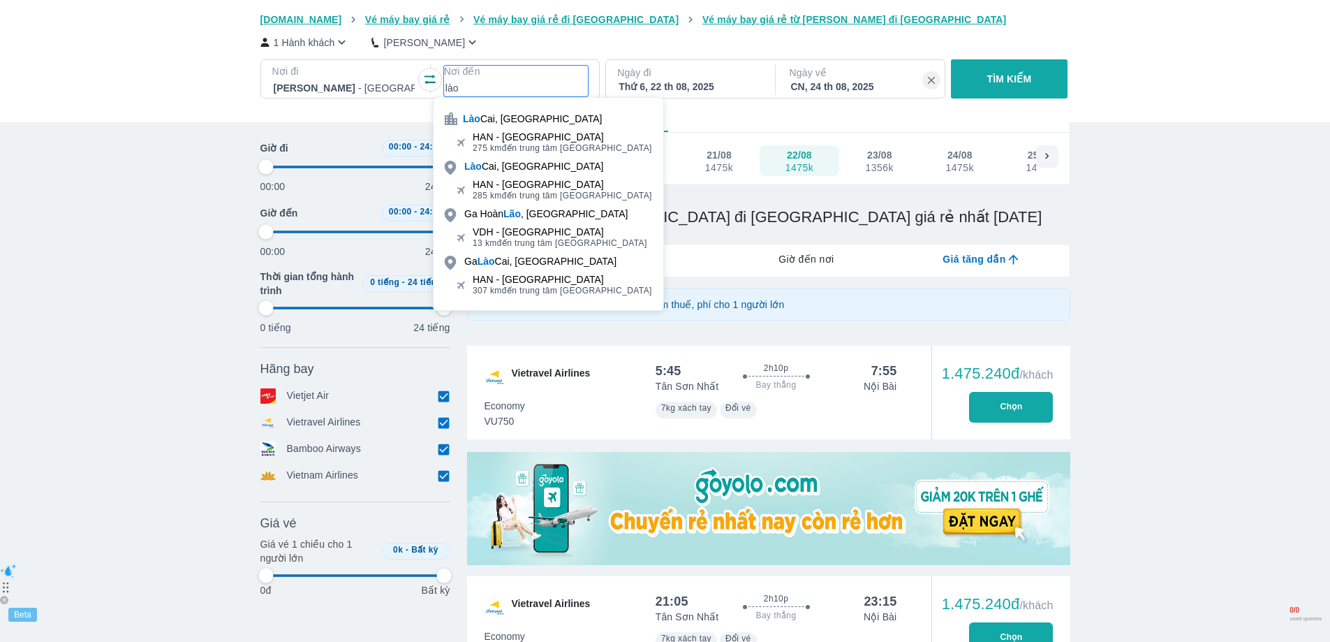
type input "97.9166666666667"
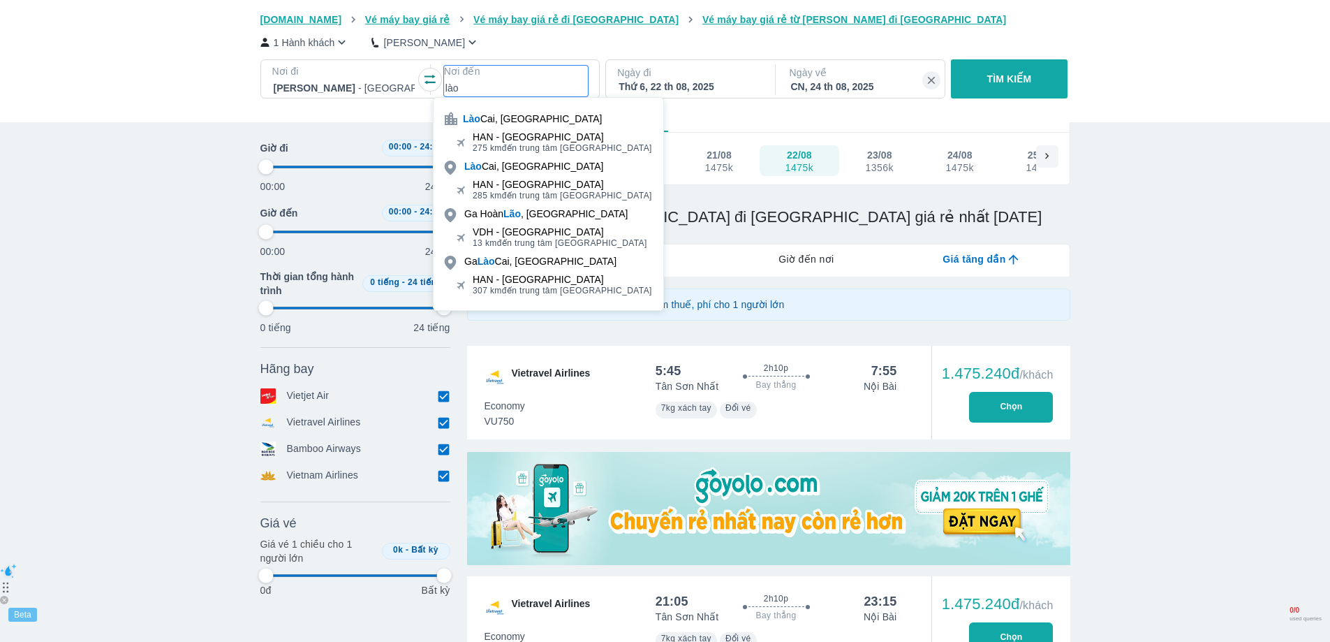
type input "97.9166666666667"
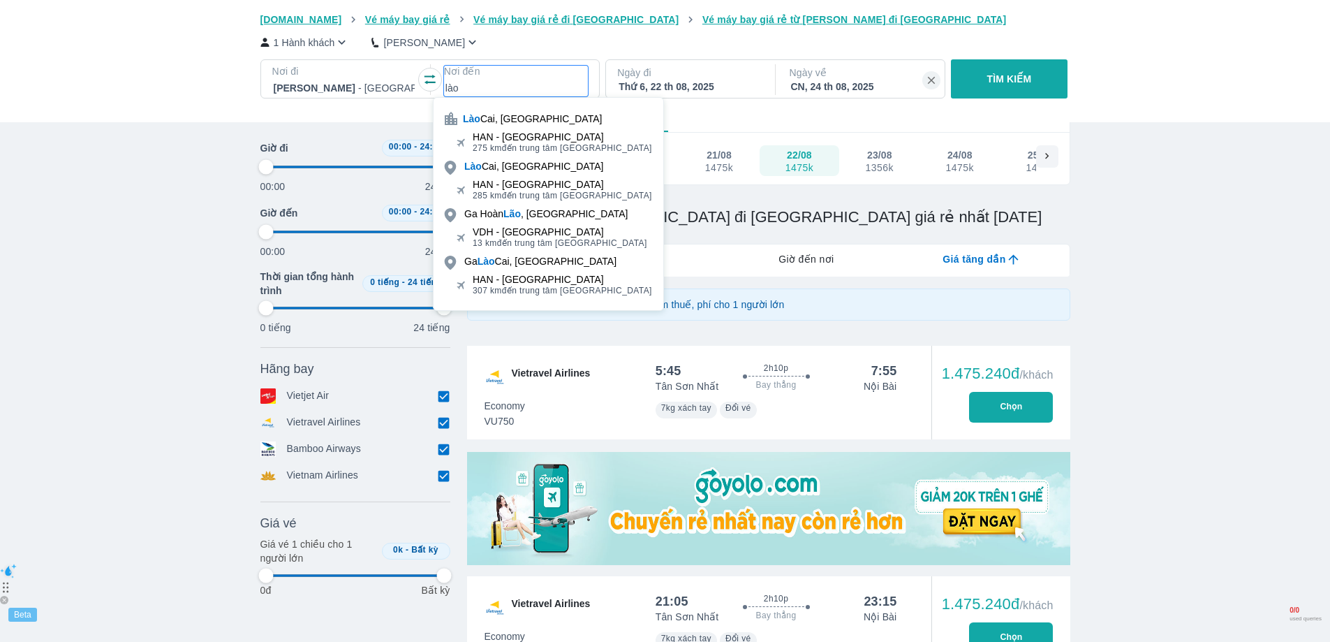
type input "97.9166666666667"
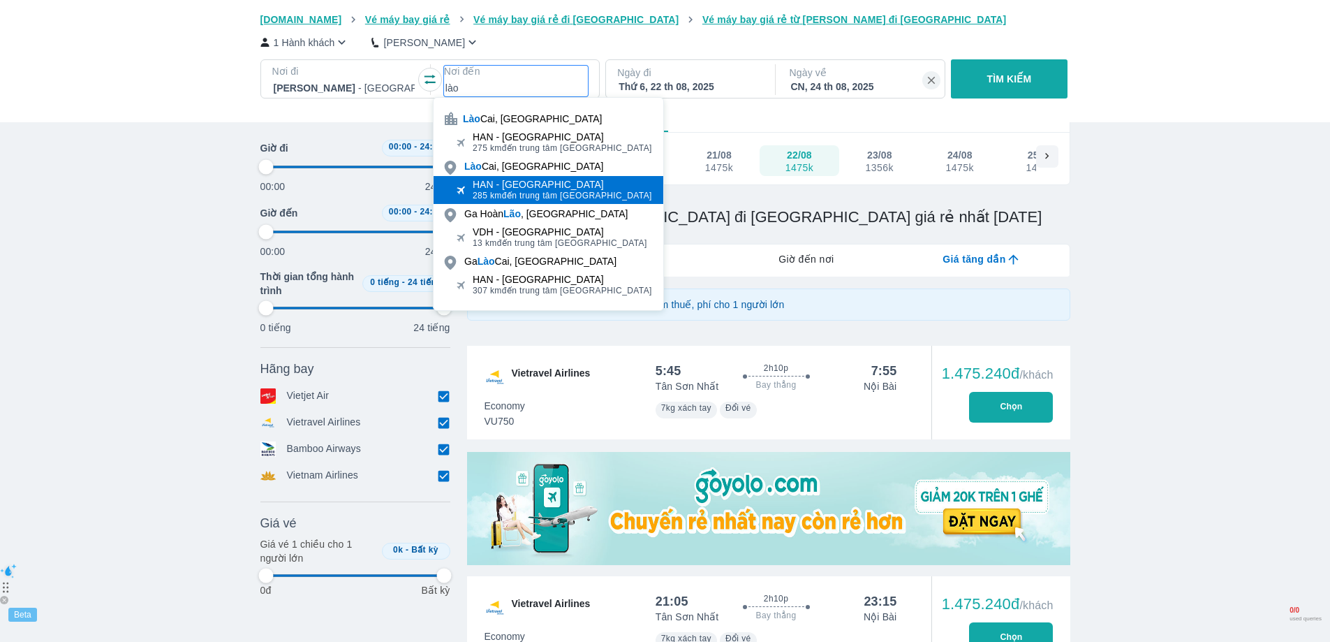
type input "97.9166666666667"
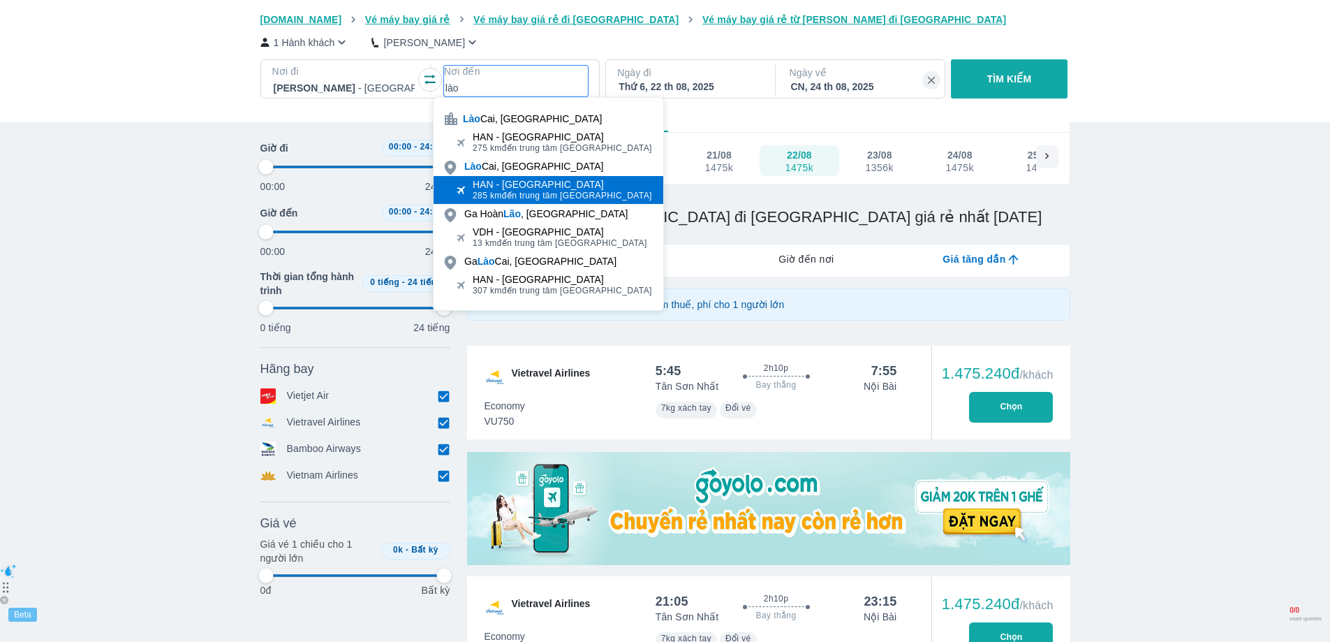
type input "97.9166666666667"
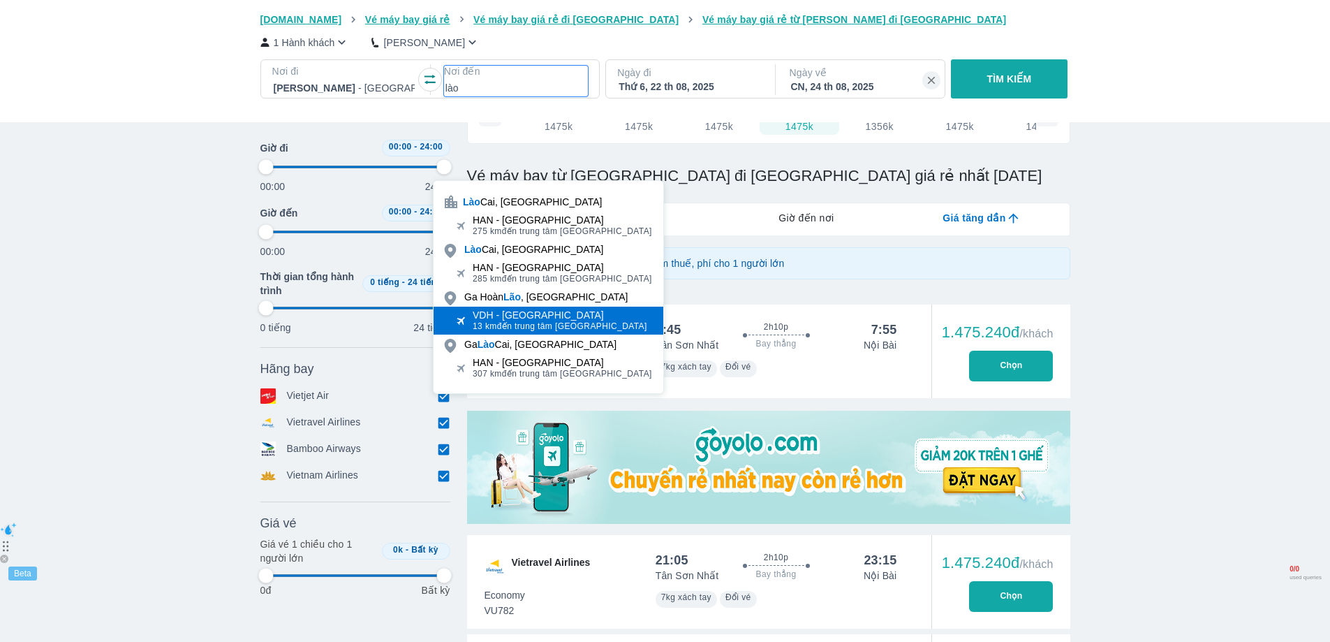
scroll to position [220, 0]
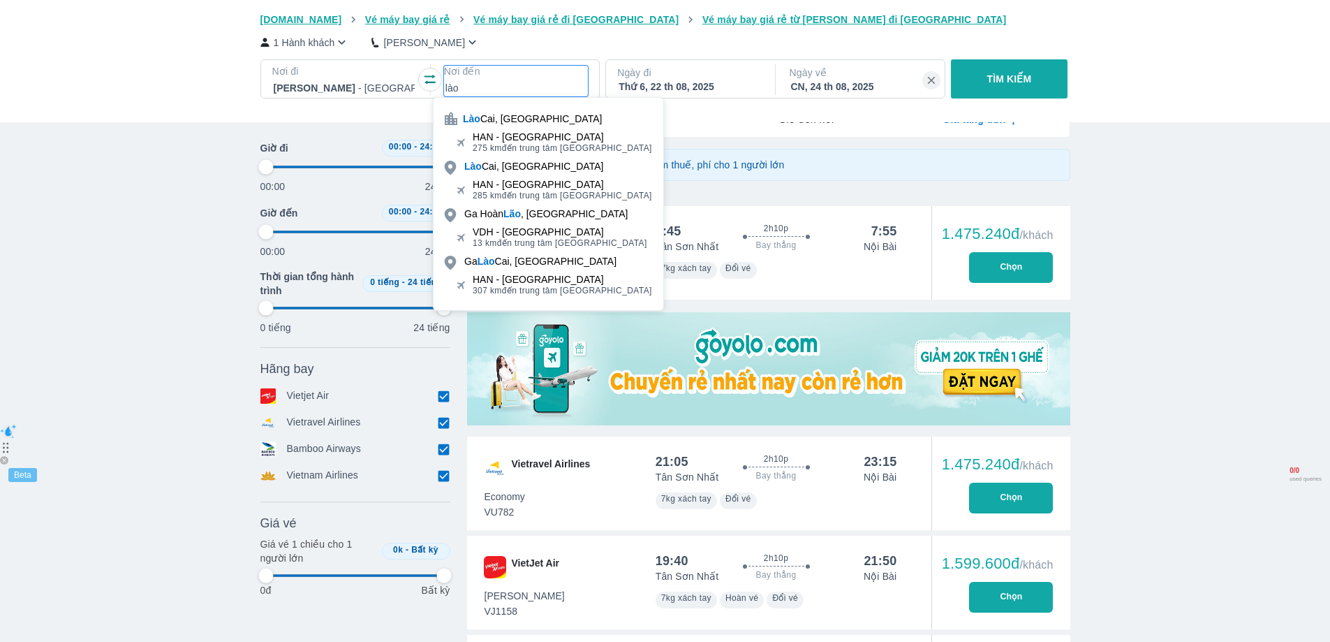
type input "97.9166666666667"
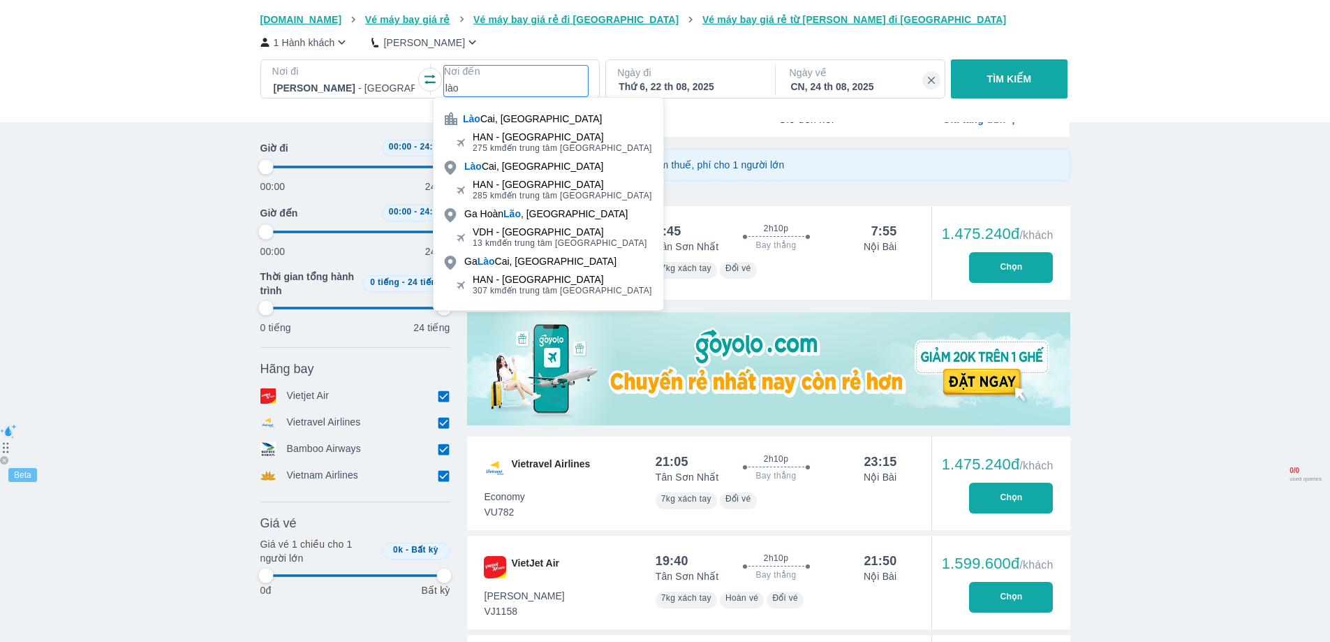
type input "97.9166666666667"
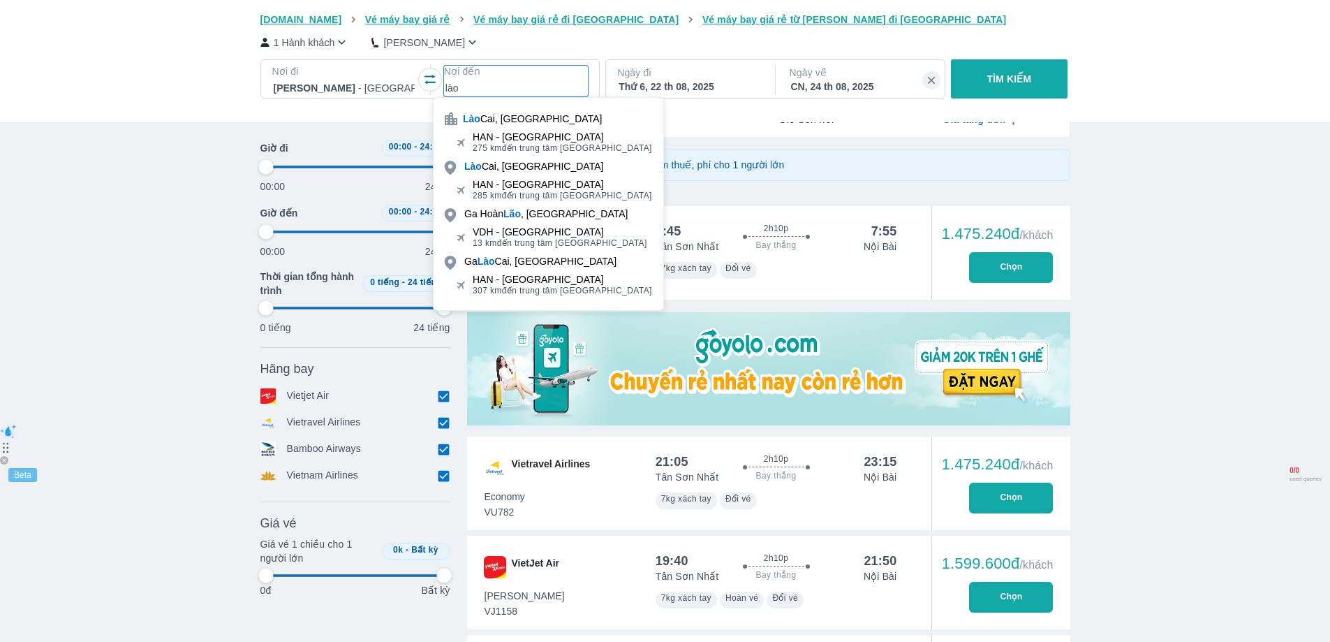
type input "97.9166666666667"
type input "là"
type input "97.9166666666667"
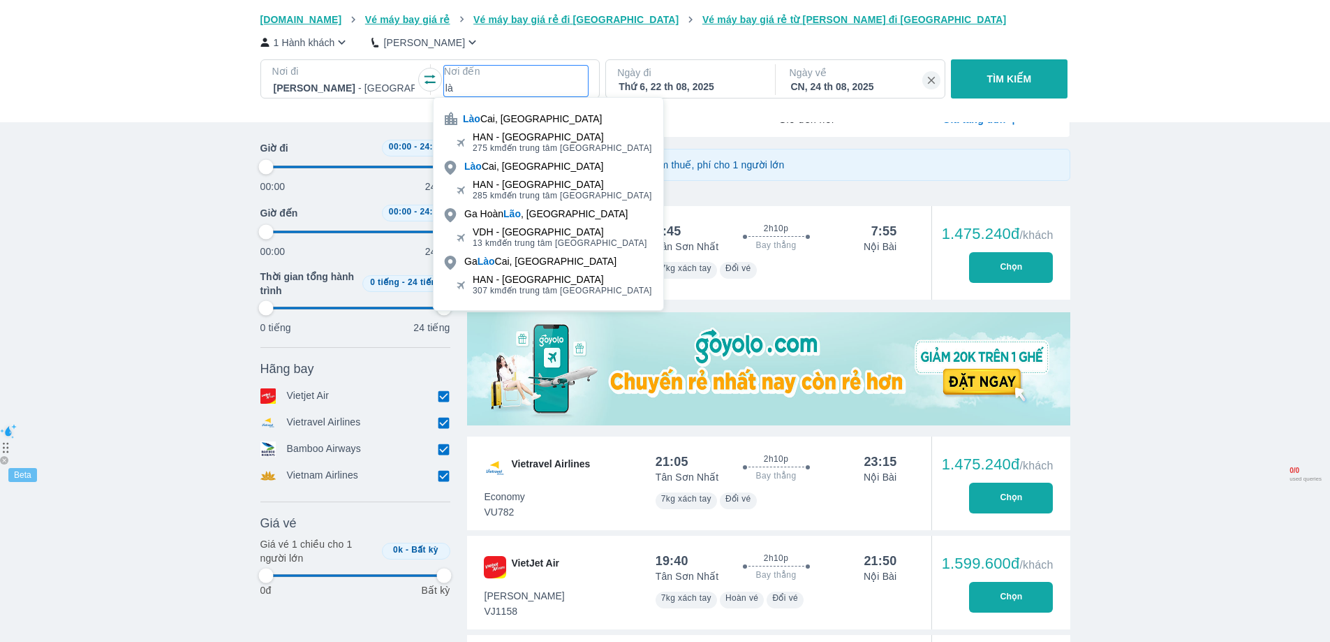
type input "97.9166666666667"
type input "l"
type input "97.9166666666667"
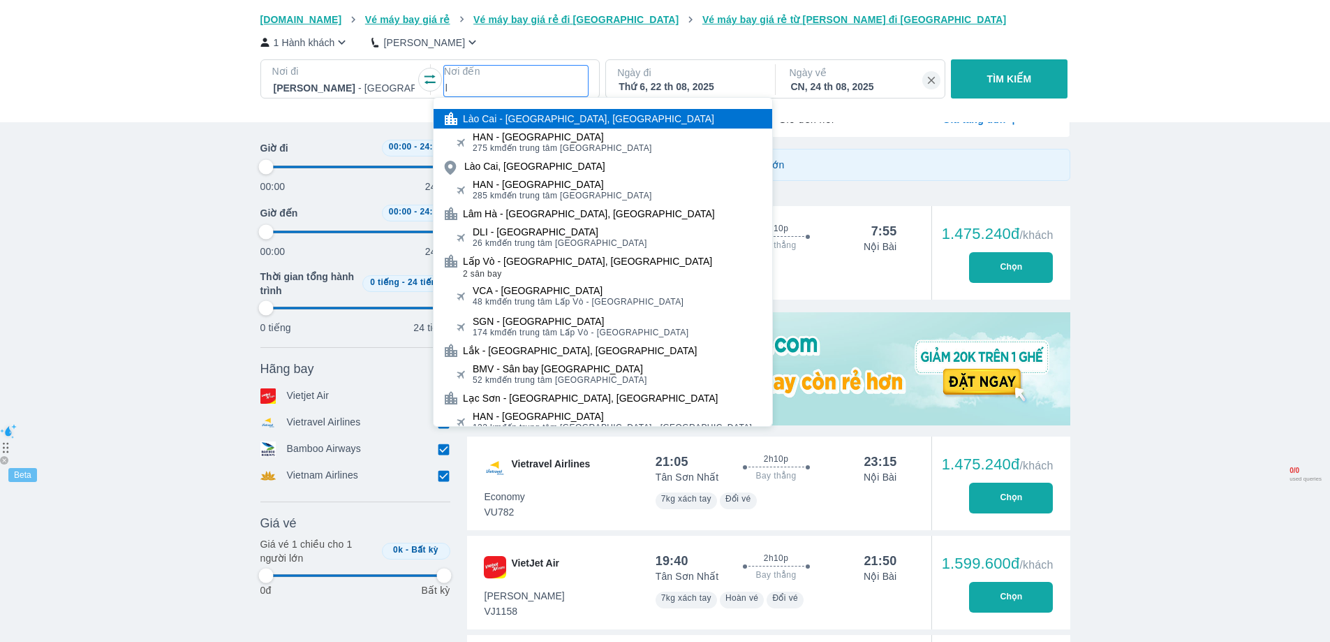
type input "97.9166666666667"
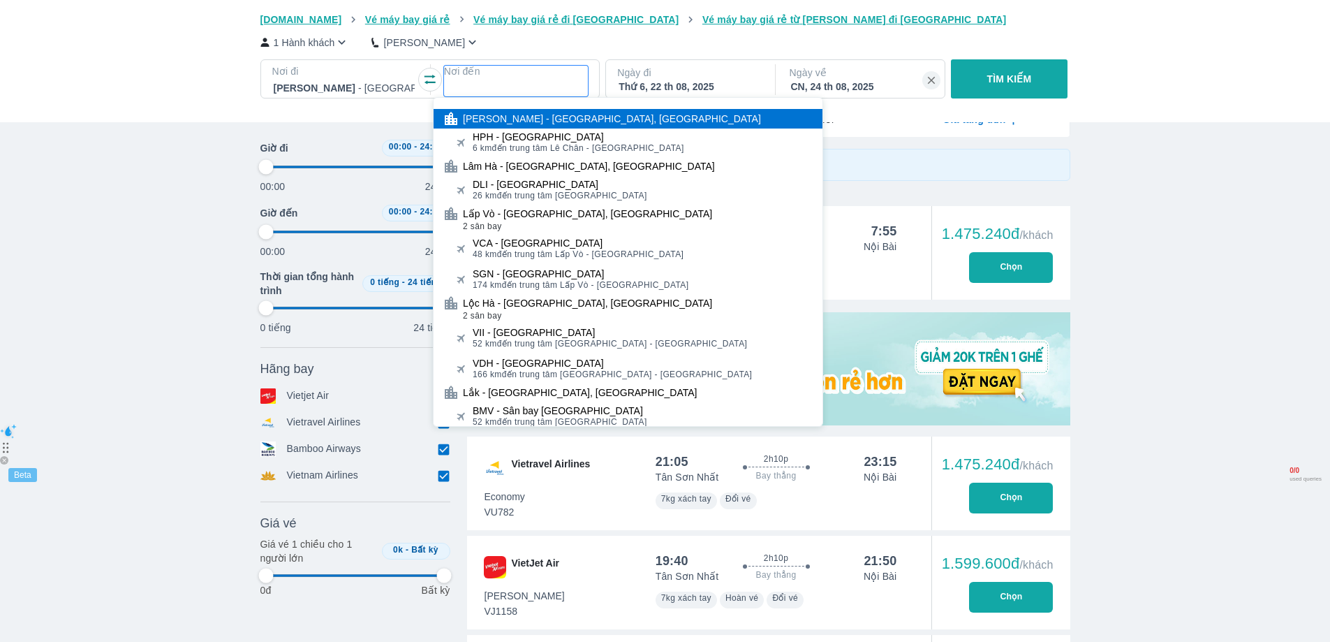
type input "d"
type input "97.9166666666667"
type input "d"
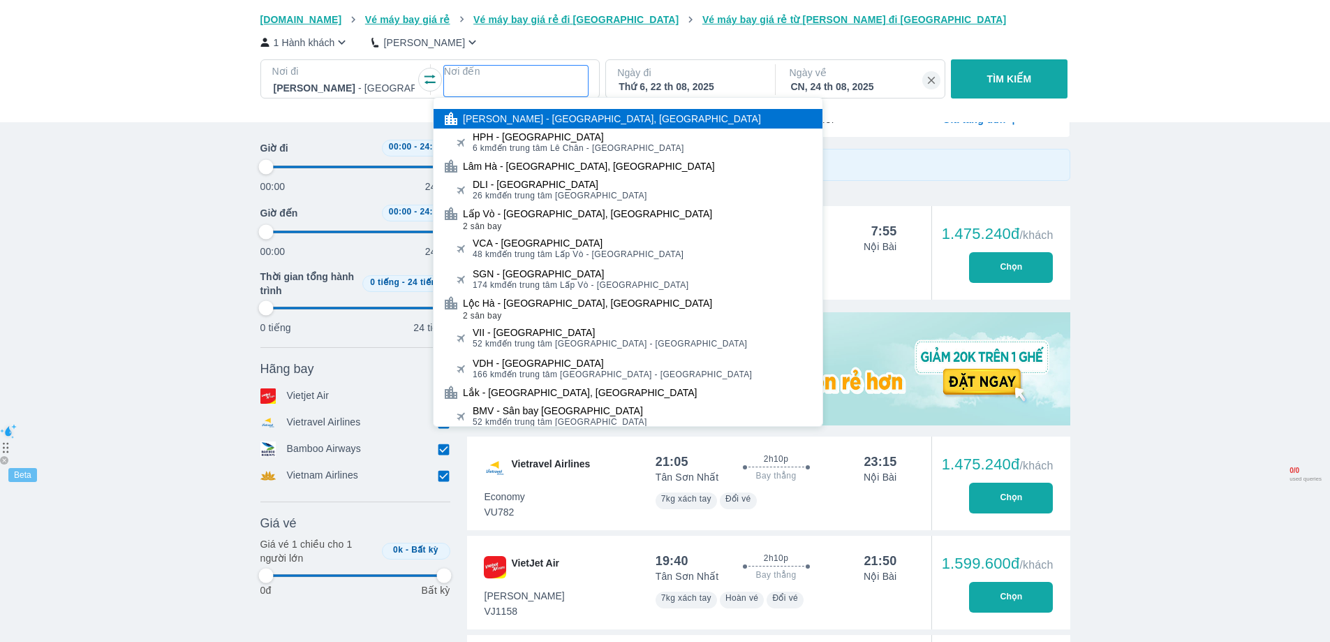
type input "đ"
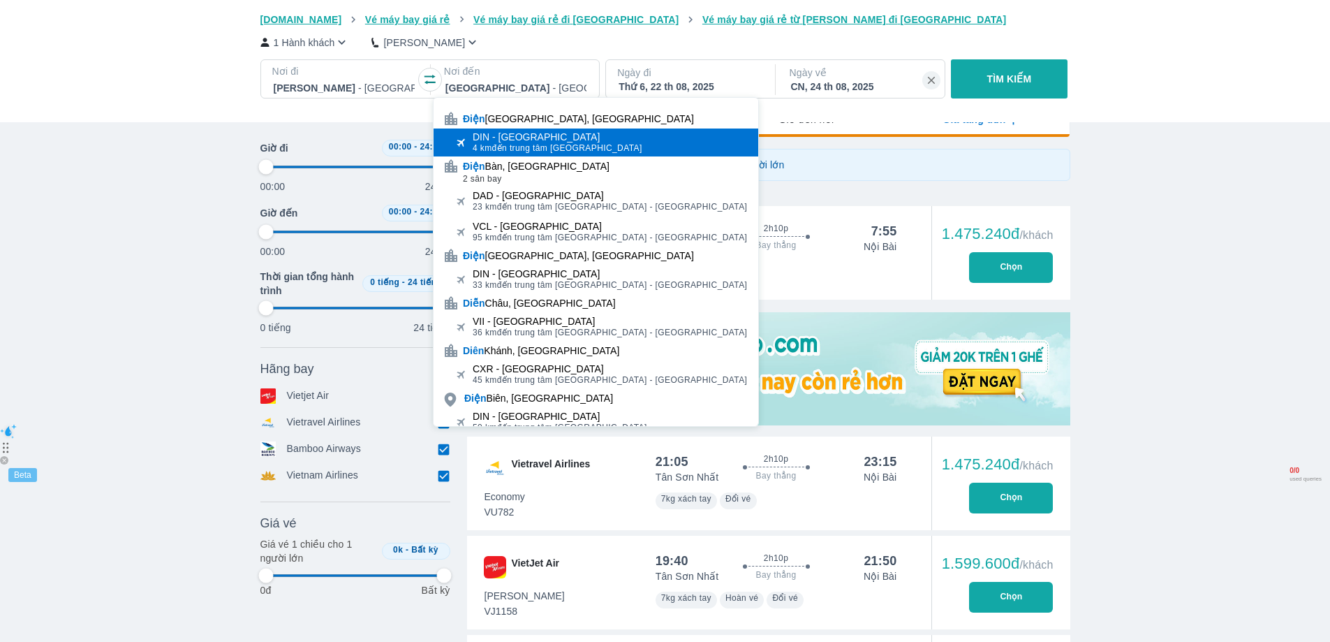
click at [589, 150] on span "4 km đến trung tâm [GEOGRAPHIC_DATA]" at bounding box center [558, 147] width 170 height 11
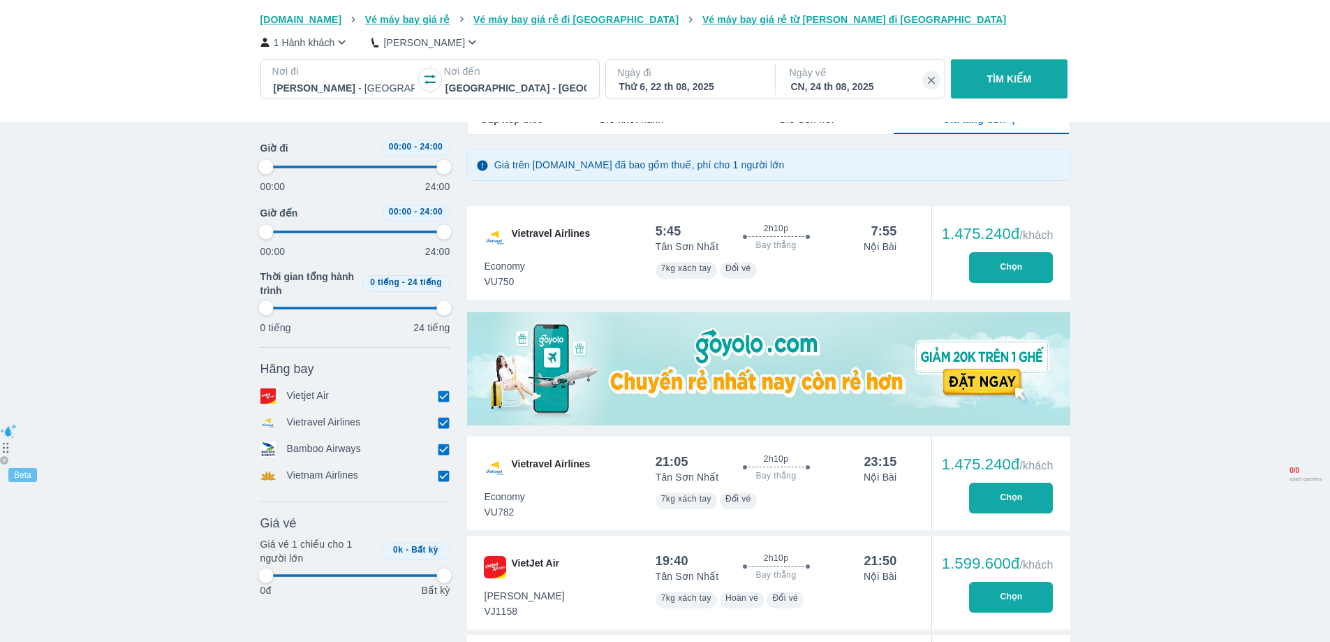
click at [996, 84] on p "TÌM KIẾM" at bounding box center [1009, 79] width 45 height 14
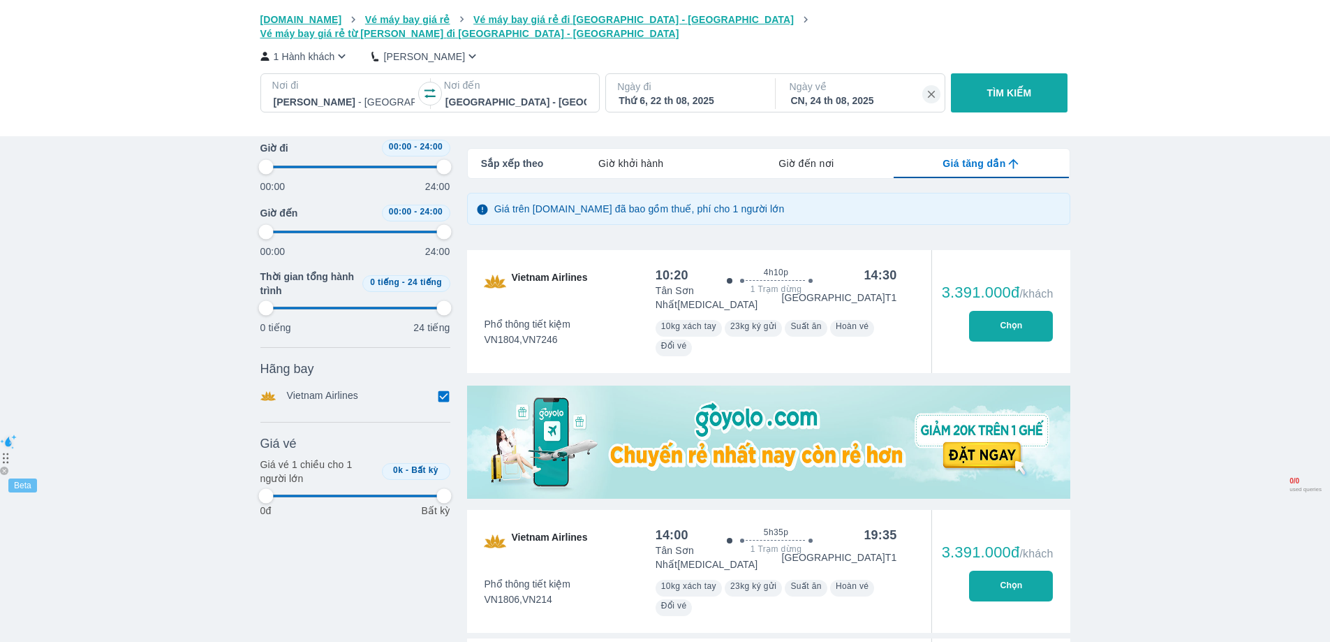
scroll to position [140, 0]
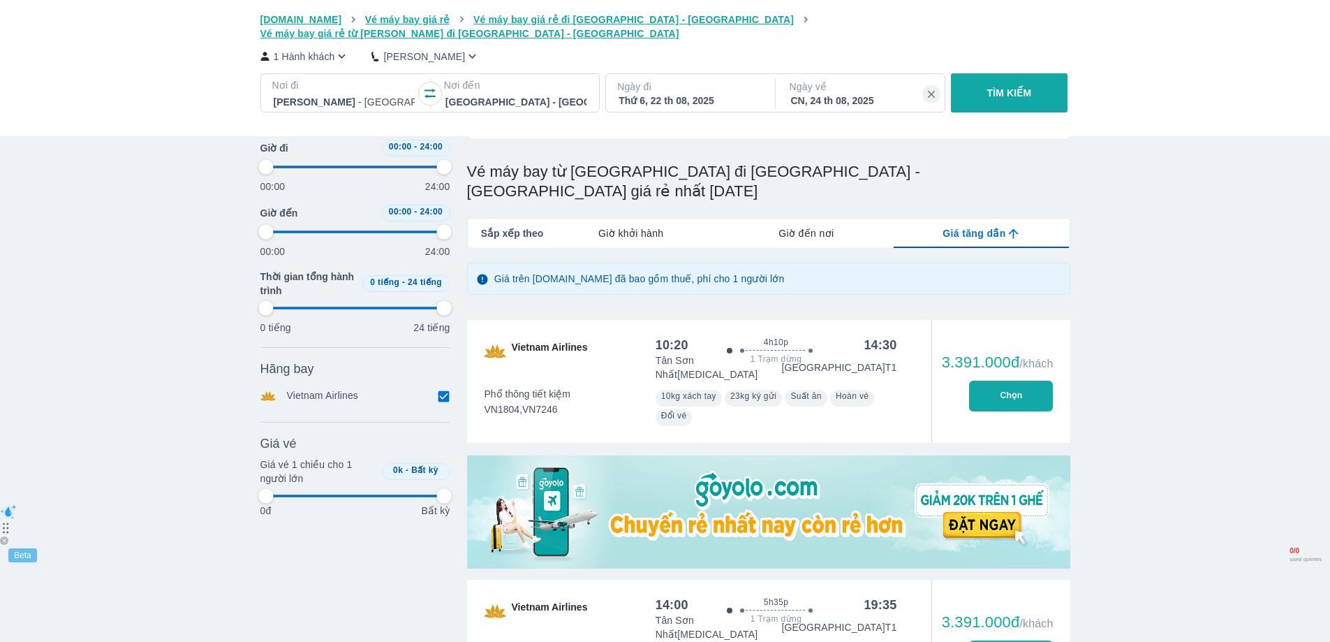
click at [1018, 381] on button "Chọn" at bounding box center [1011, 396] width 84 height 31
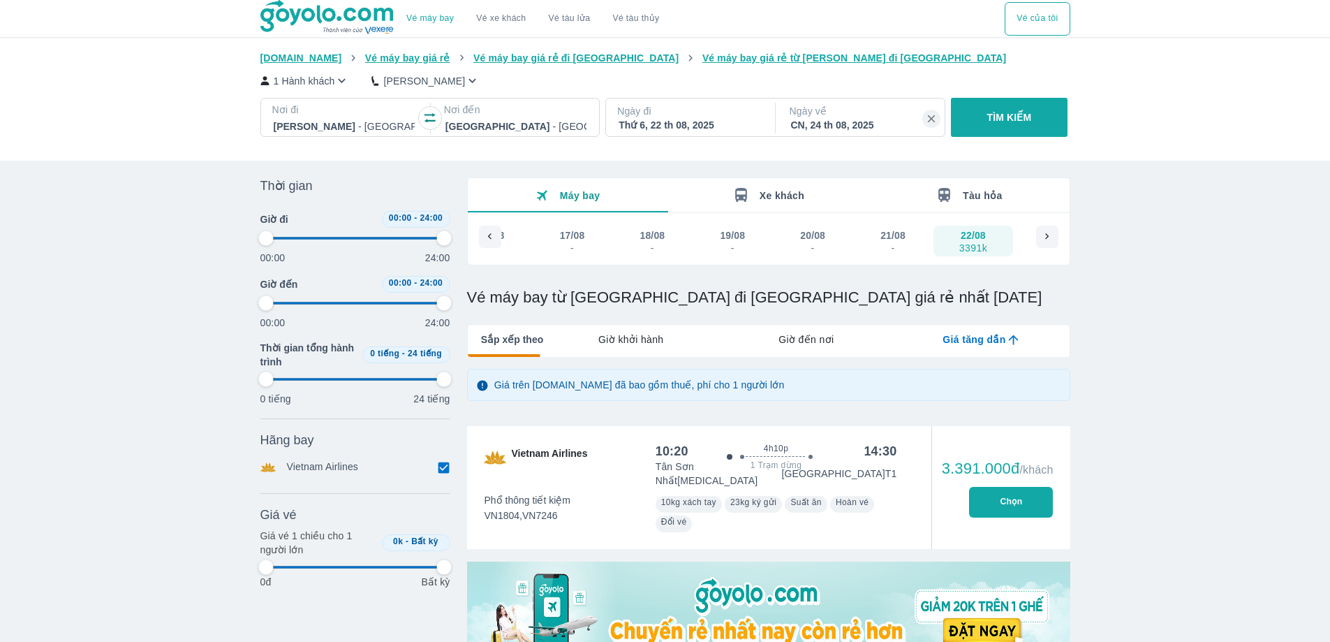
click at [941, 202] on icon "button" at bounding box center [945, 195] width 12 height 14
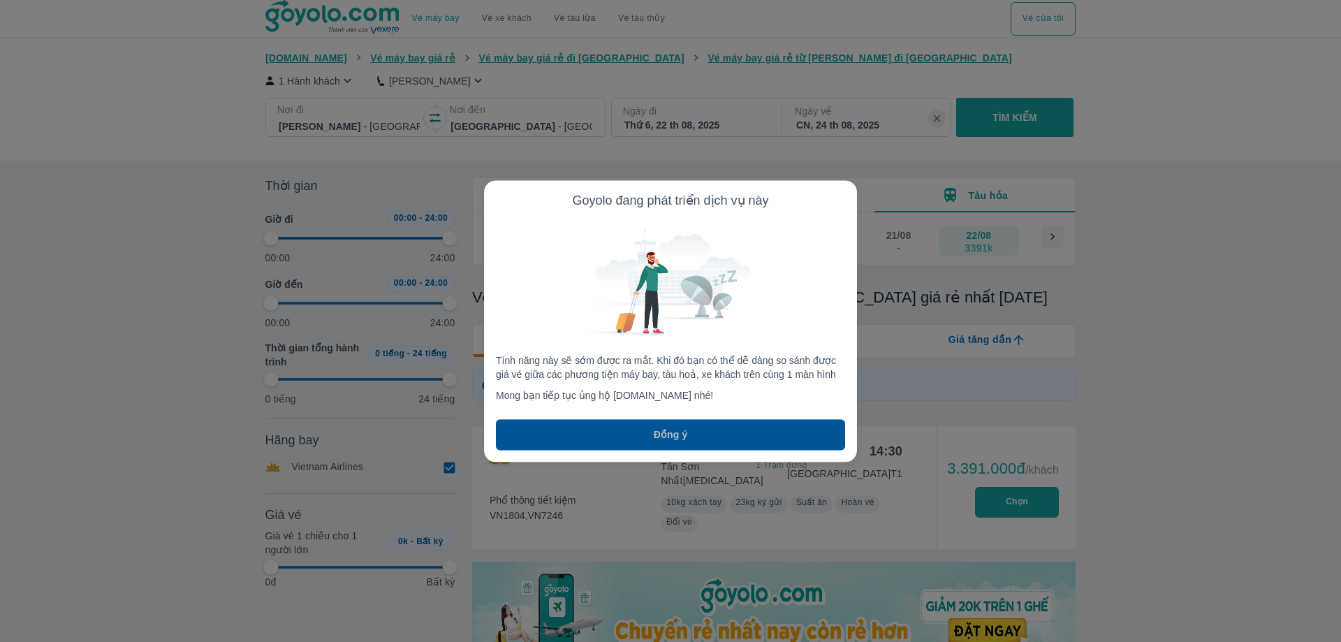
click at [698, 427] on button "Đồng ý" at bounding box center [670, 434] width 349 height 31
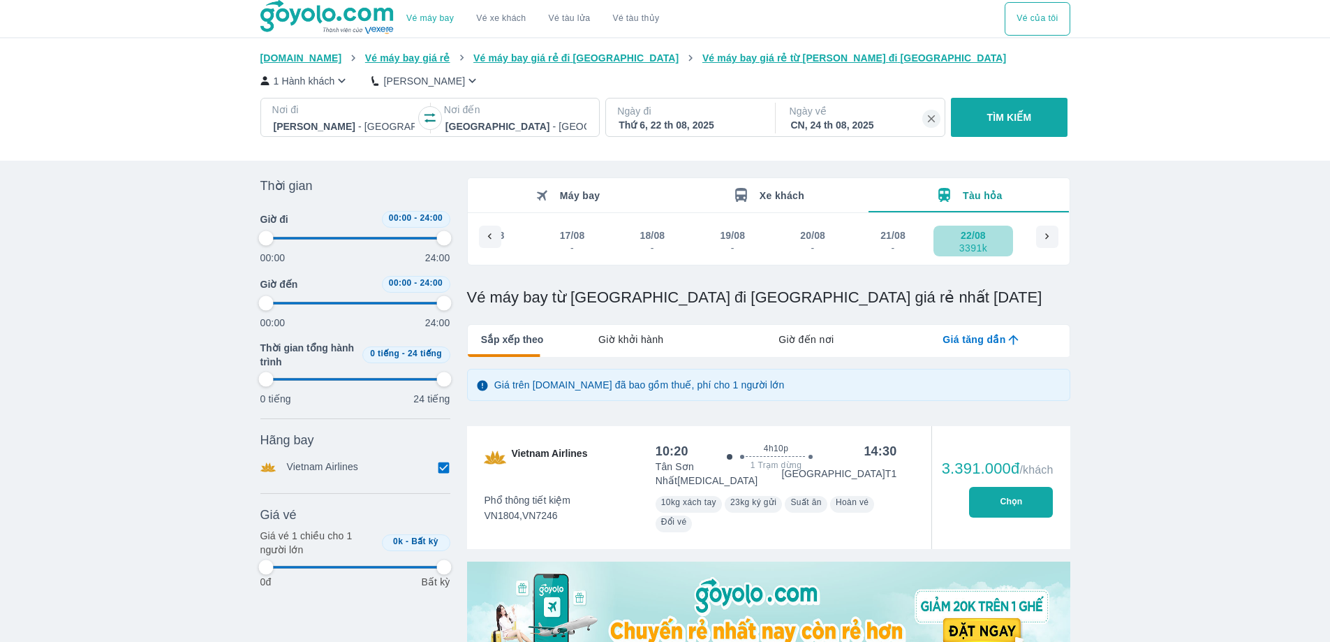
click at [984, 242] on div "3391k" at bounding box center [974, 247] width 28 height 11
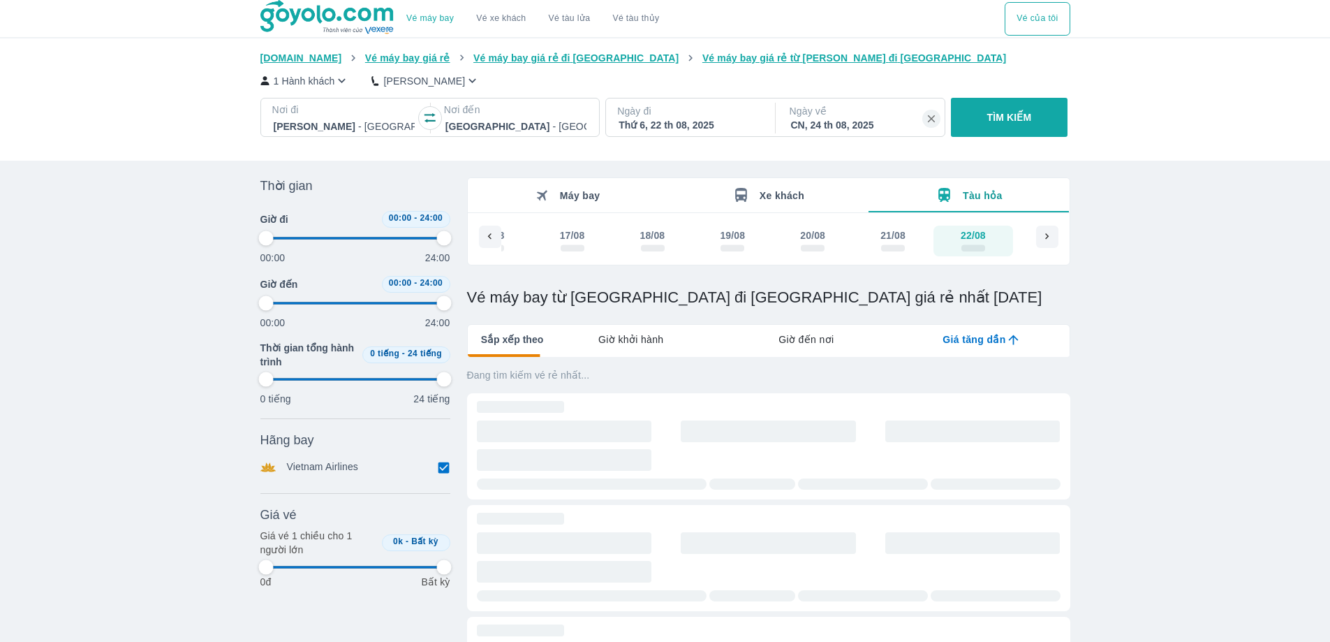
click at [1044, 243] on icon at bounding box center [1047, 236] width 13 height 13
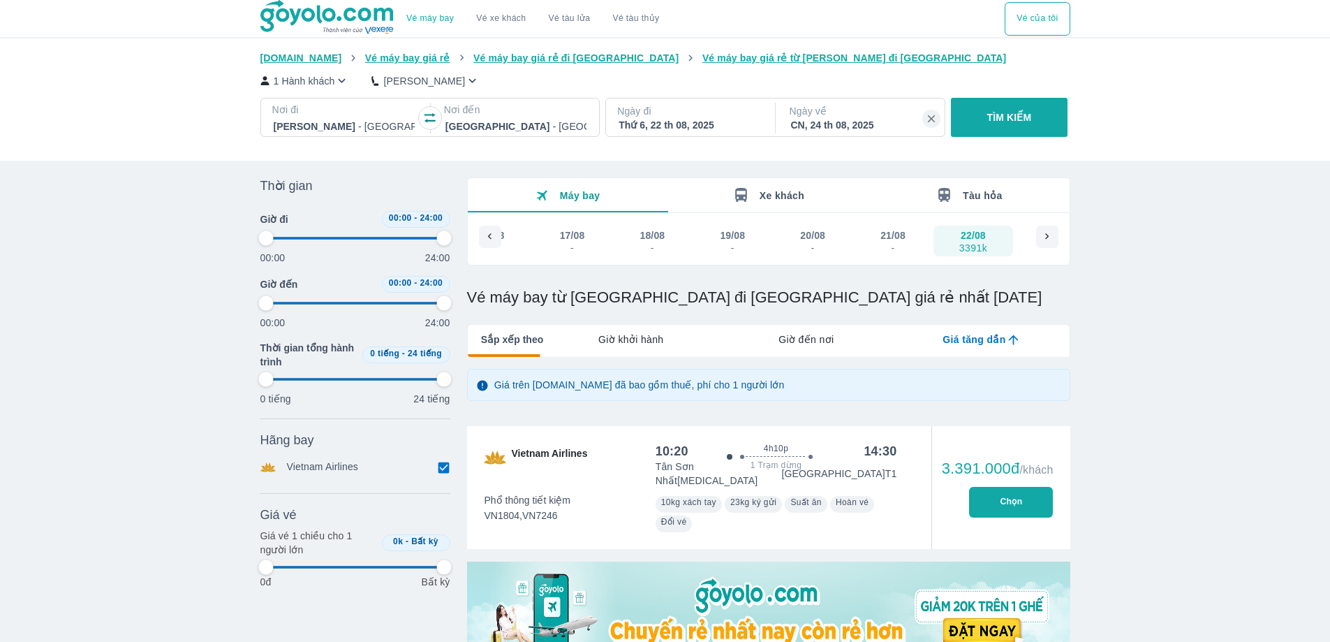
click at [1044, 243] on icon at bounding box center [1047, 236] width 13 height 13
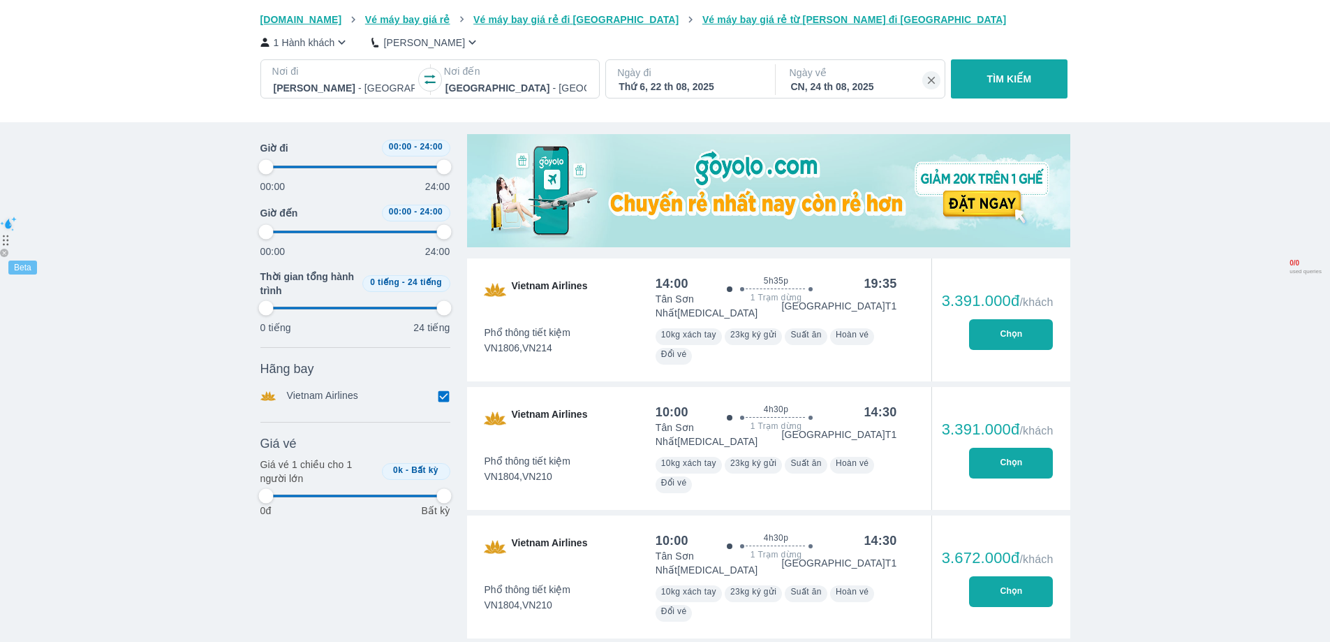
scroll to position [78, 0]
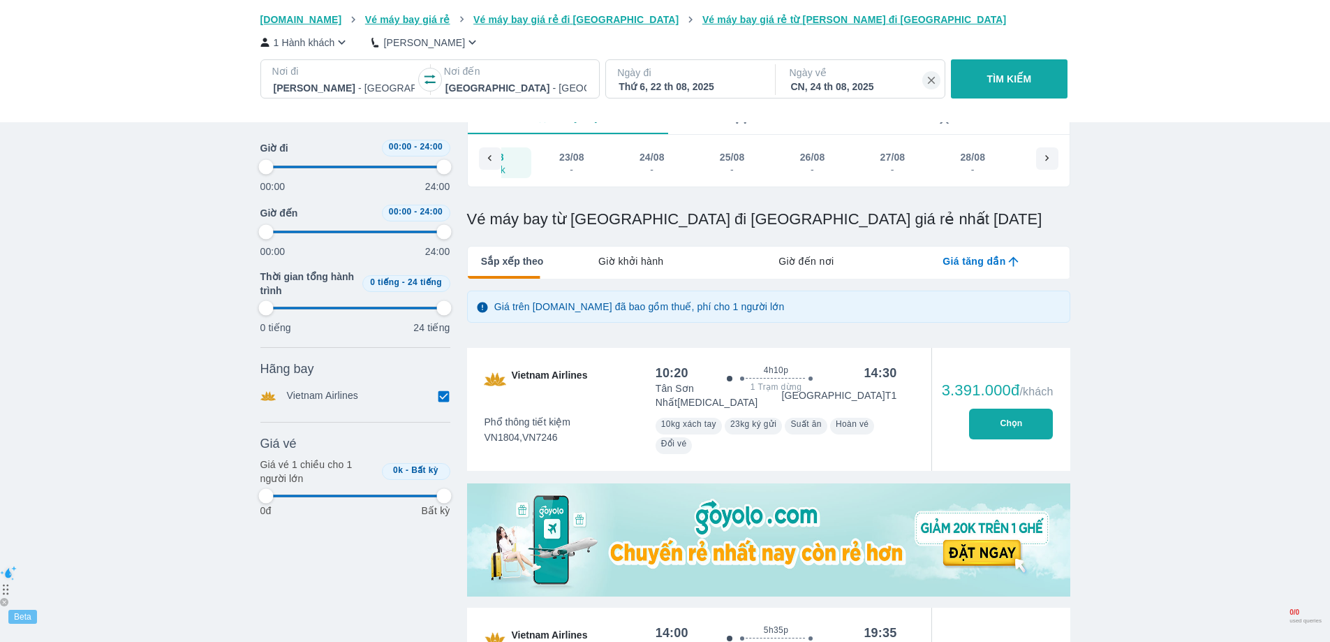
click at [652, 169] on div "-" at bounding box center [652, 169] width 24 height 11
